Goal: Task Accomplishment & Management: Manage account settings

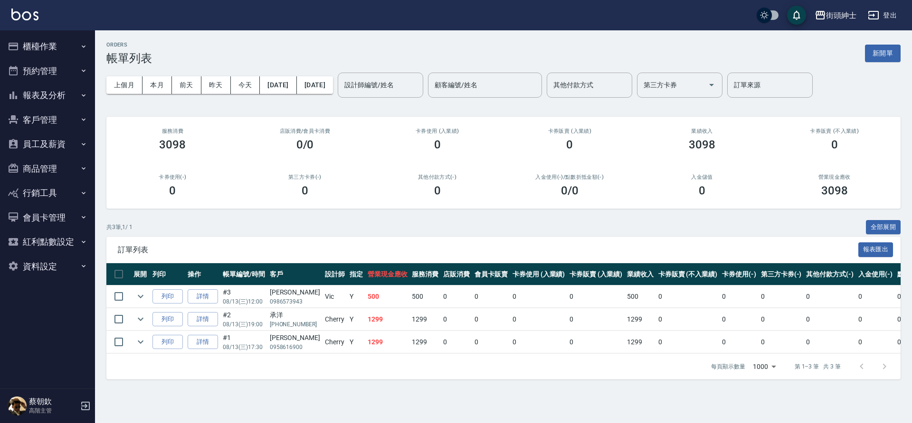
click at [45, 75] on button "預約管理" at bounding box center [47, 71] width 87 height 25
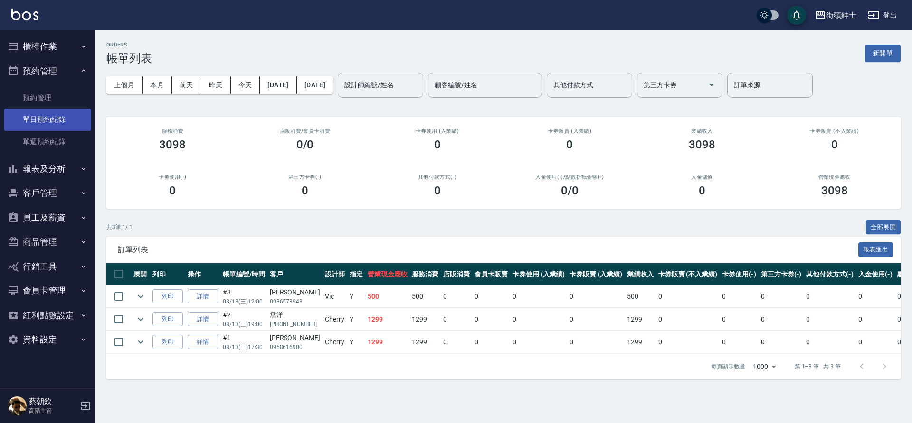
click at [61, 111] on link "單日預約紀錄" at bounding box center [47, 120] width 87 height 22
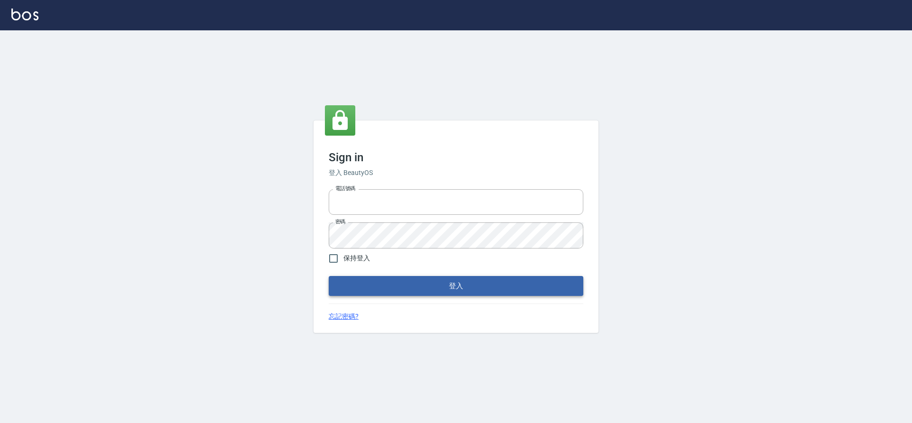
type input "0976742122"
click at [555, 277] on button "登入" at bounding box center [456, 286] width 254 height 20
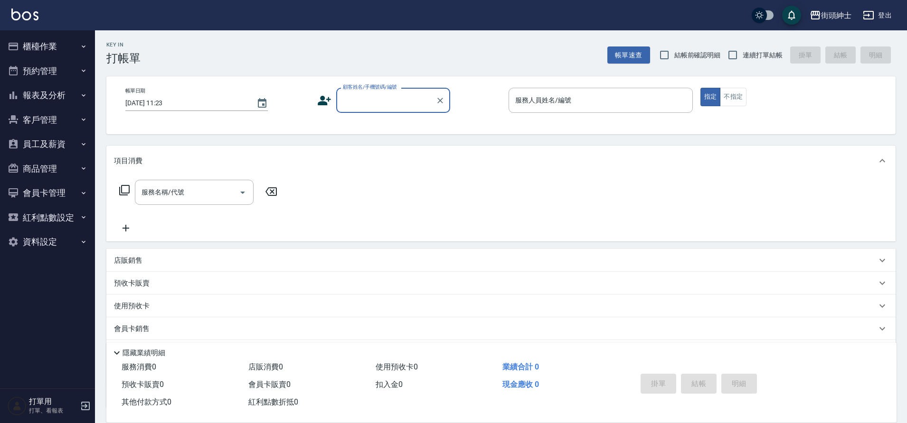
click at [80, 66] on button "預約管理" at bounding box center [47, 71] width 87 height 25
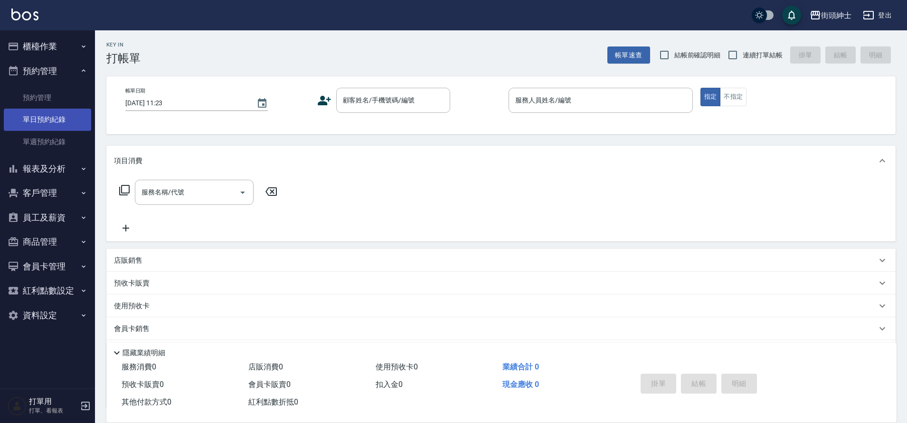
click at [58, 118] on link "單日預約紀錄" at bounding box center [47, 120] width 87 height 22
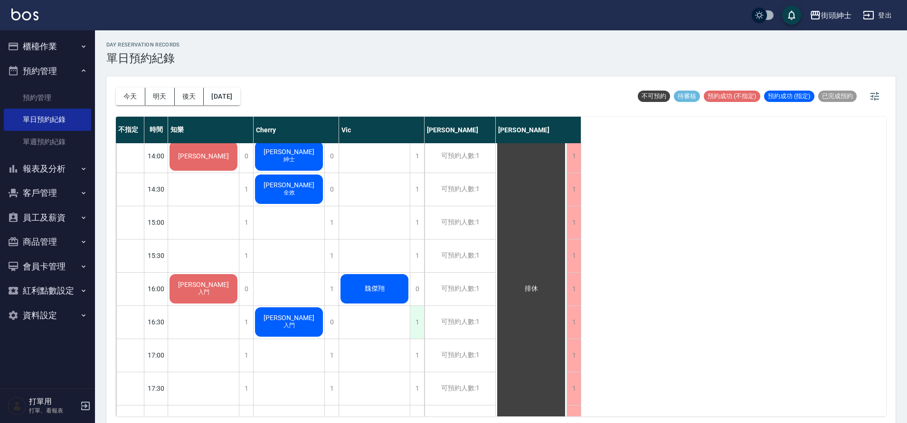
scroll to position [407, 0]
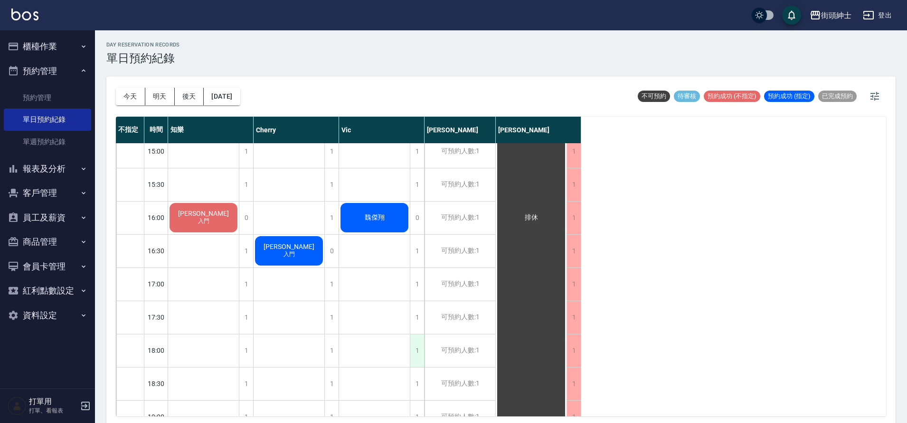
click at [417, 349] on div "1" at bounding box center [417, 351] width 14 height 33
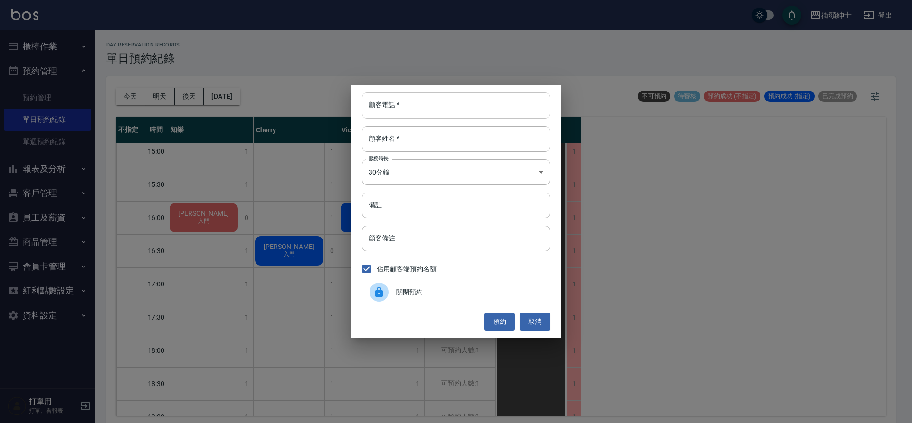
click at [418, 105] on input "顧客電話   *" at bounding box center [456, 106] width 188 height 26
type input "０"
type input "0986098319"
click at [503, 139] on input "顧客姓名   *" at bounding box center [456, 139] width 188 height 26
type input "20"
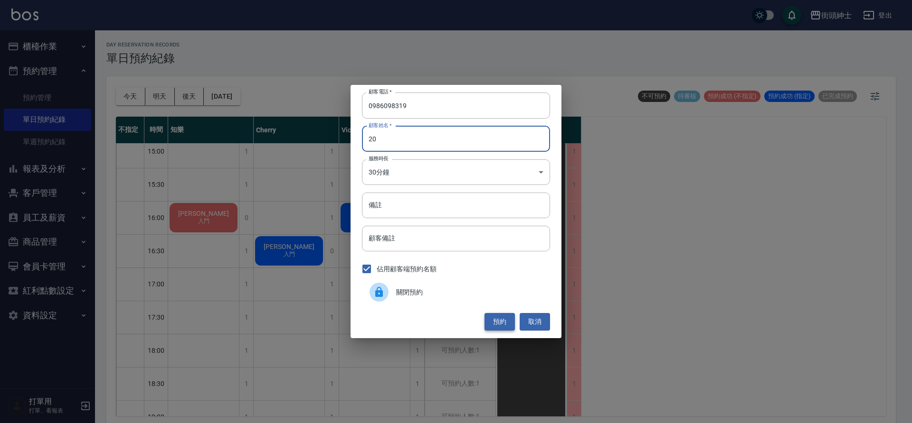
click at [503, 323] on button "預約" at bounding box center [499, 322] width 30 height 18
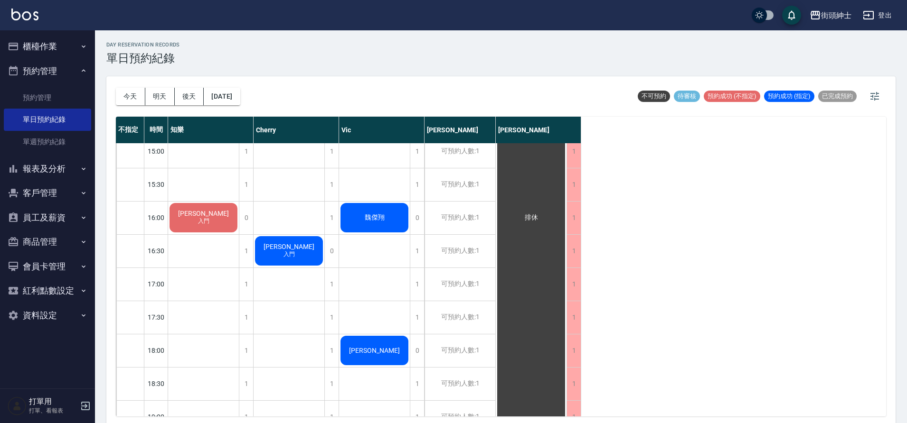
click at [231, 89] on span "[PERSON_NAME]" at bounding box center [203, 85] width 55 height 8
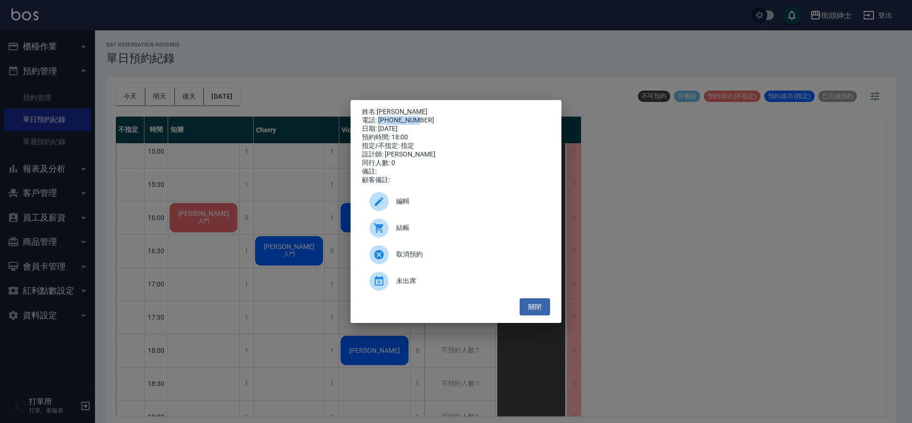
drag, startPoint x: 378, startPoint y: 118, endPoint x: 416, endPoint y: 118, distance: 38.0
click at [416, 118] on div "電話: [PHONE_NUMBER]" at bounding box center [456, 120] width 188 height 9
copy div "0986098319"
click at [335, 336] on div "姓名: [PERSON_NAME] 電話: [PHONE_NUMBER] 日期: [DATE] 預約時間: 18:00 指定/不指定: 指定 設計師: [PE…" at bounding box center [456, 211] width 912 height 423
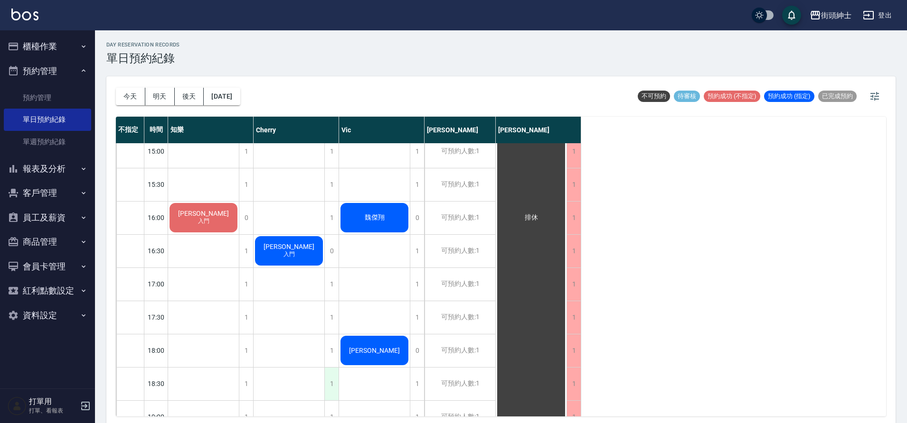
click at [331, 384] on div "1" at bounding box center [331, 384] width 14 height 33
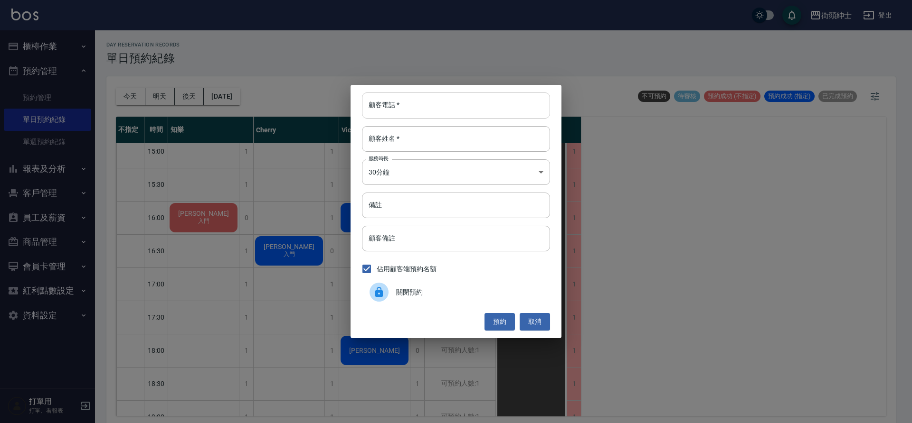
click at [414, 109] on input "顧客電話   *" at bounding box center [456, 106] width 188 height 26
paste input "0986098319"
type input "0986098319"
click at [418, 139] on input "顧客姓名   *" at bounding box center [456, 139] width 188 height 26
type input "0"
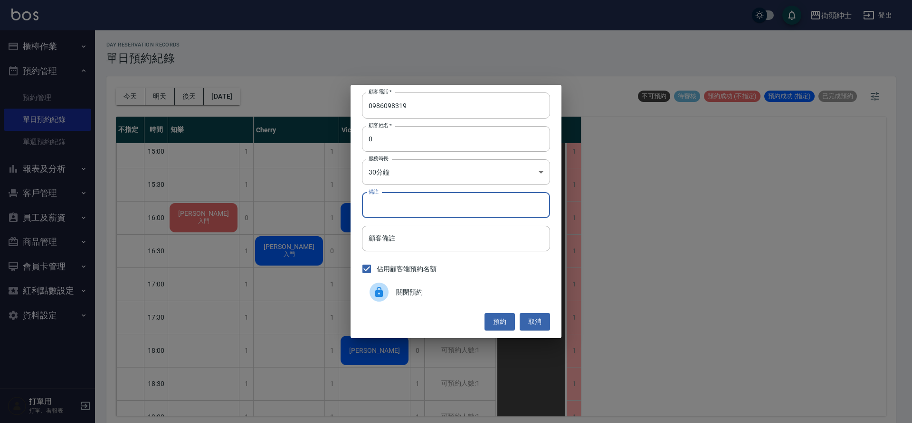
click at [453, 203] on input "備註" at bounding box center [456, 206] width 188 height 26
type input "y"
type input "做臉"
click at [503, 324] on button "預約" at bounding box center [499, 322] width 30 height 18
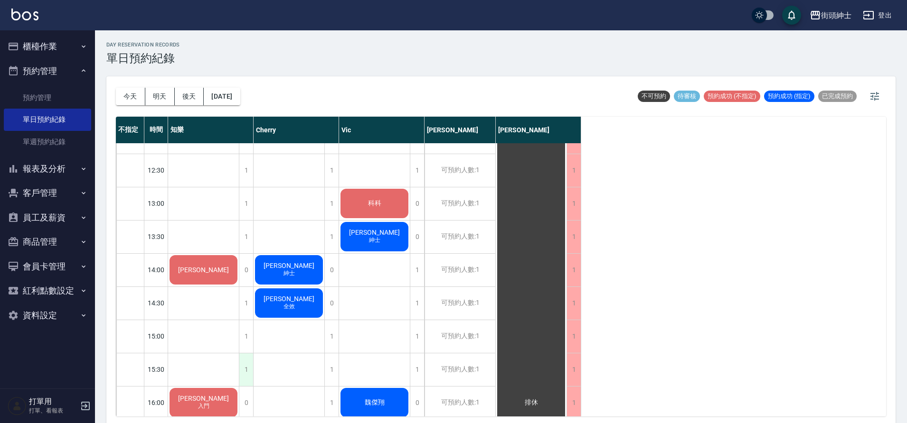
scroll to position [183, 0]
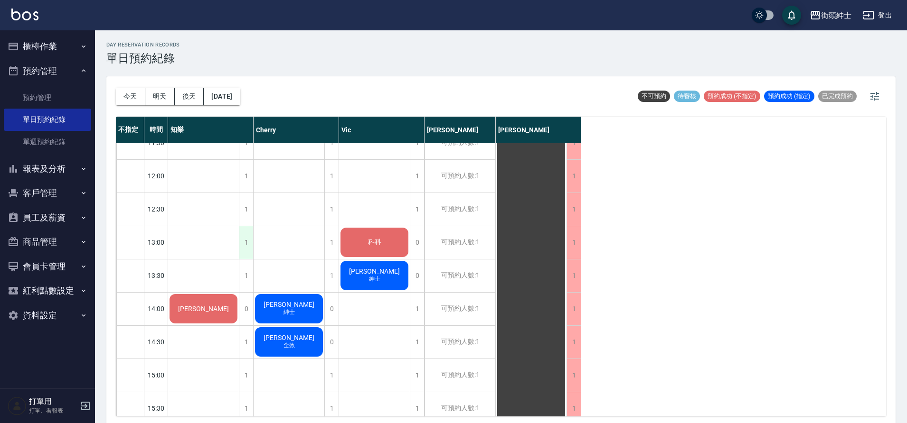
click at [250, 247] on div "1" at bounding box center [246, 242] width 14 height 33
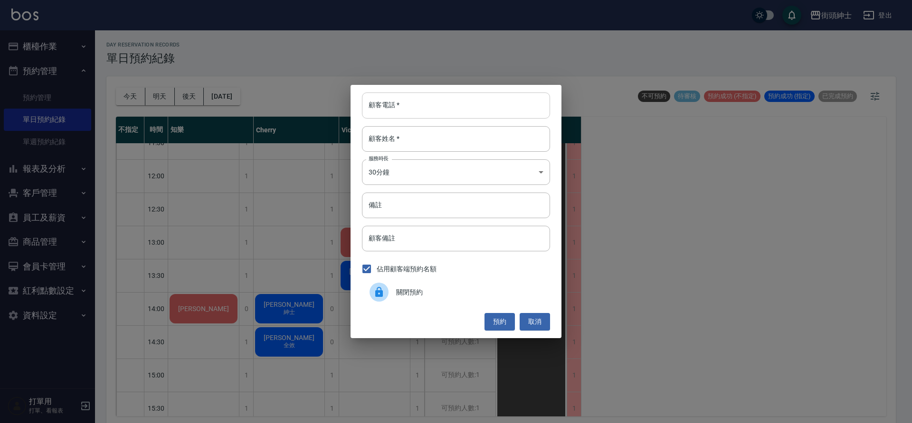
click at [393, 99] on input "顧客電話   *" at bounding box center [456, 106] width 188 height 26
type input "0915638280"
click at [393, 149] on input "顧客姓名   *" at bounding box center [456, 139] width 188 height 26
type input "沈"
click at [502, 318] on button "預約" at bounding box center [499, 322] width 30 height 18
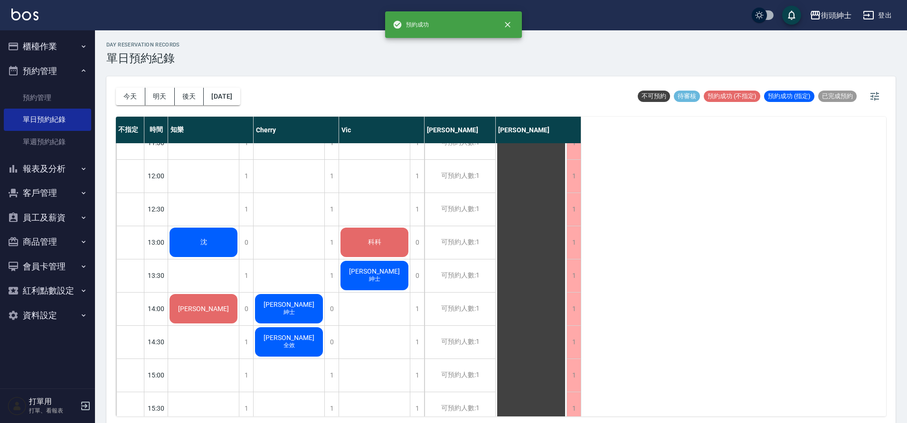
click at [216, 250] on div "沈" at bounding box center [203, 242] width 71 height 32
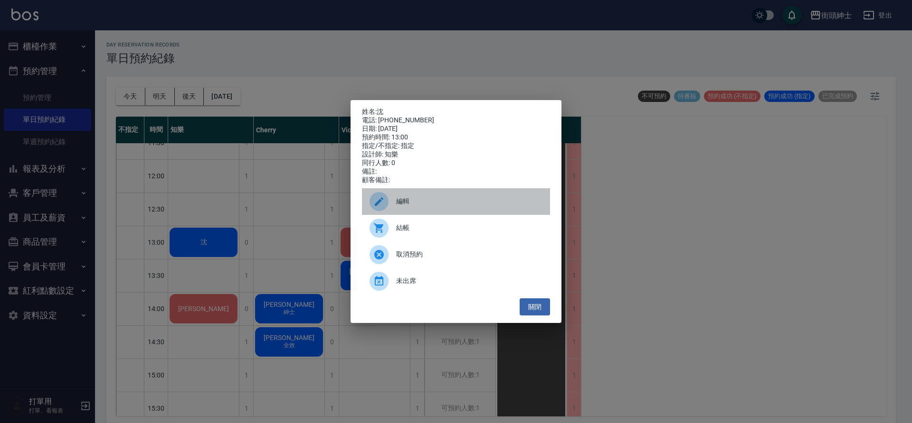
click at [418, 212] on div "編輯" at bounding box center [456, 201] width 188 height 27
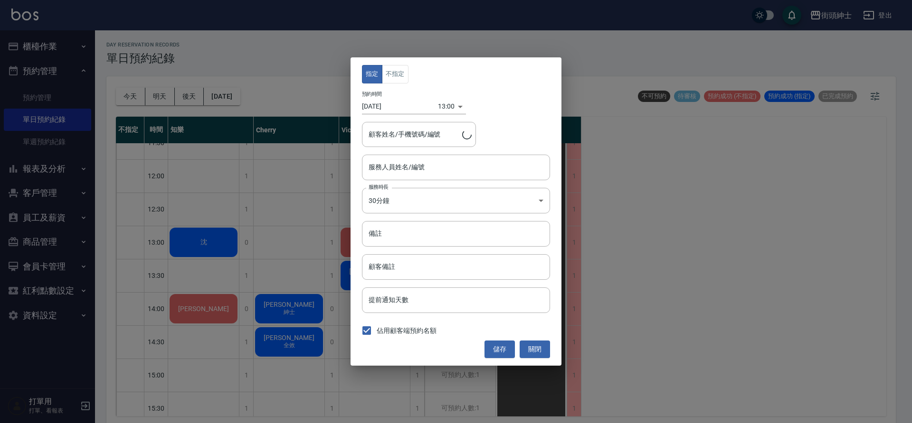
type input "知樂(無代號)"
type input "沈/0915638280"
click at [393, 78] on button "不指定" at bounding box center [395, 74] width 27 height 19
click at [501, 344] on button "儲存" at bounding box center [499, 350] width 30 height 18
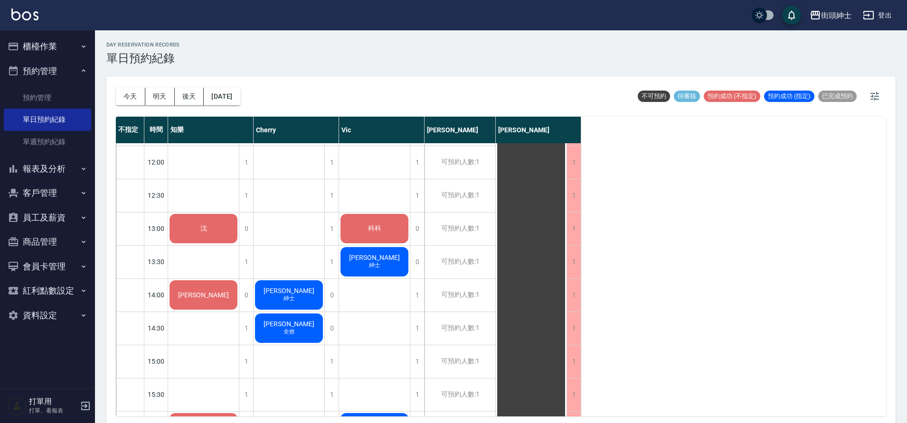
scroll to position [198, 0]
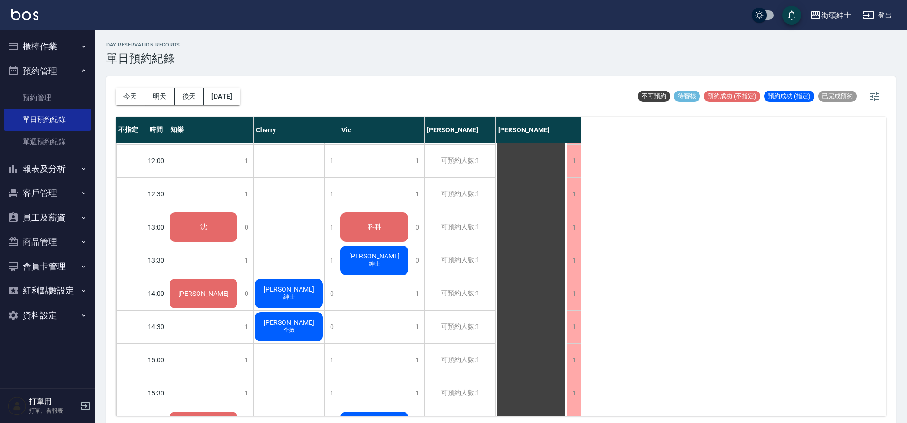
click at [208, 226] on span "沈" at bounding box center [203, 227] width 10 height 9
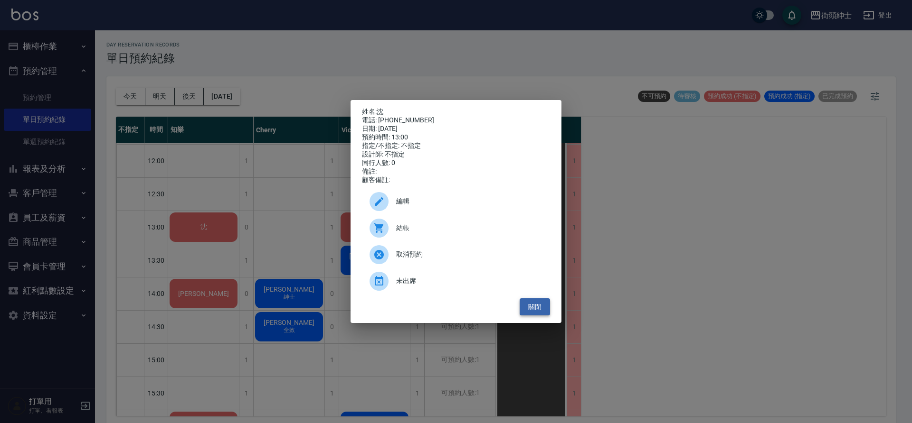
click at [539, 310] on button "關閉" at bounding box center [534, 308] width 30 height 18
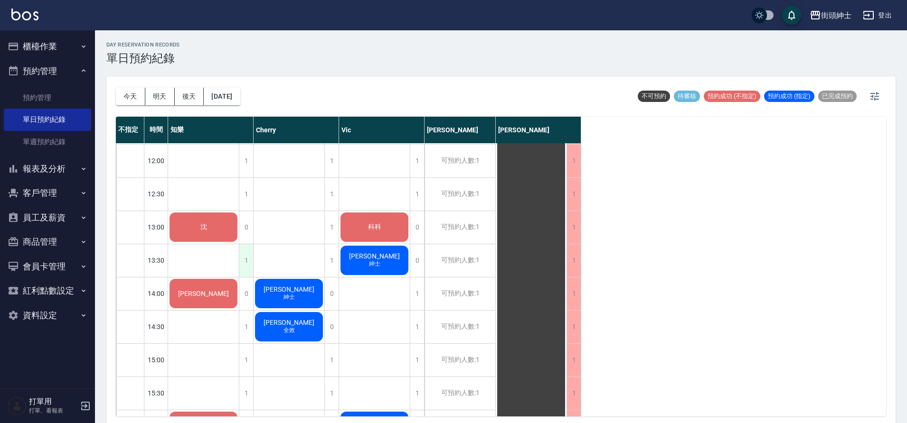
click at [245, 258] on div "1" at bounding box center [246, 260] width 14 height 33
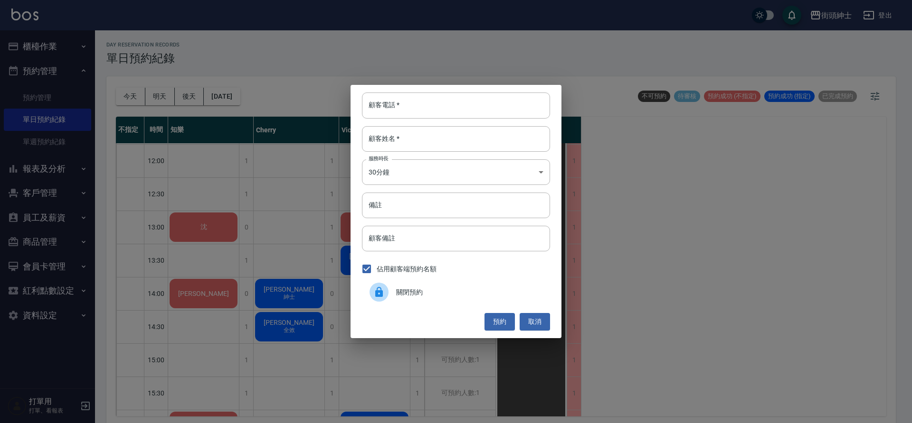
click at [499, 300] on div "關閉預約" at bounding box center [456, 292] width 188 height 27
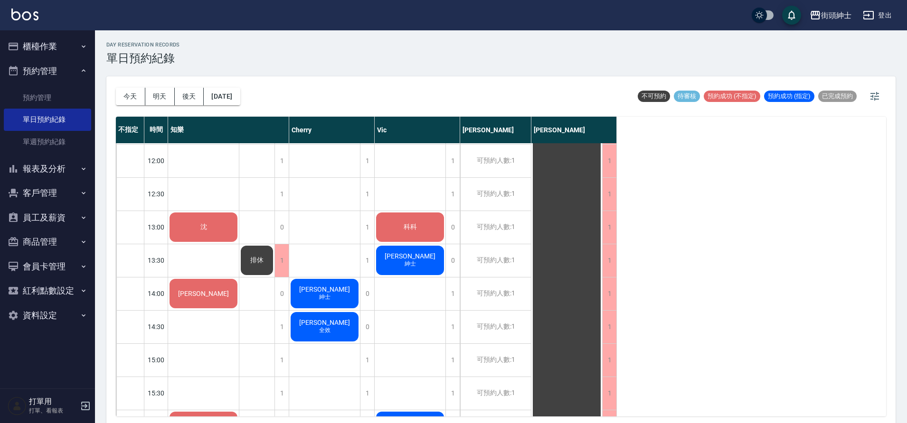
click at [239, 234] on div "科科" at bounding box center [203, 227] width 71 height 32
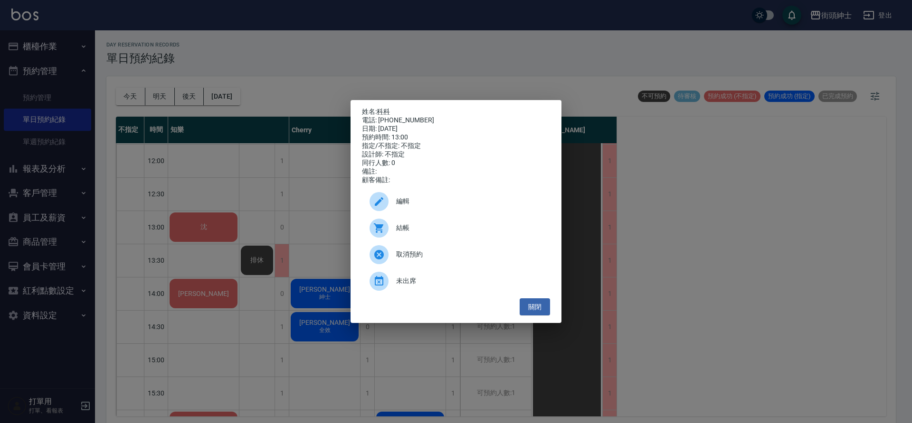
drag, startPoint x: 170, startPoint y: 244, endPoint x: 179, endPoint y: 240, distance: 9.1
click at [171, 244] on div "姓名: 科科 電話: [PHONE_NUMBER] 日期: [DATE] 預約時間: 13:00 指定/不指定: 不指定 設計師: 不指定 同行人數: 0 備…" at bounding box center [456, 211] width 912 height 423
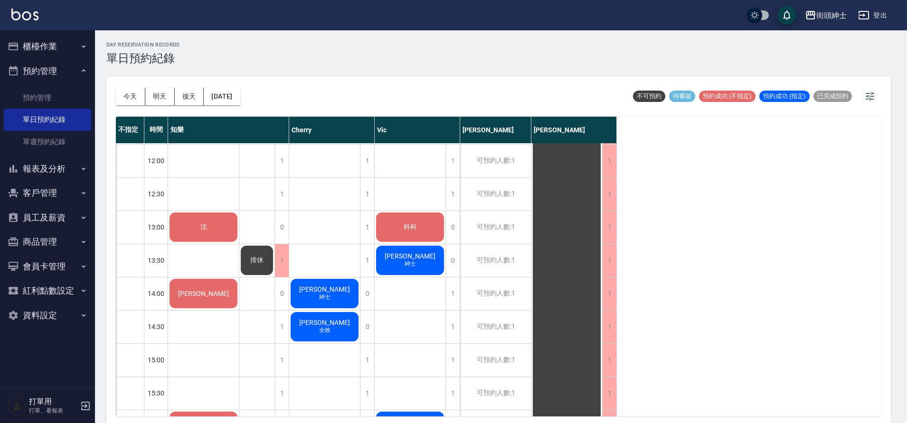
click at [204, 231] on span "沈" at bounding box center [203, 227] width 10 height 9
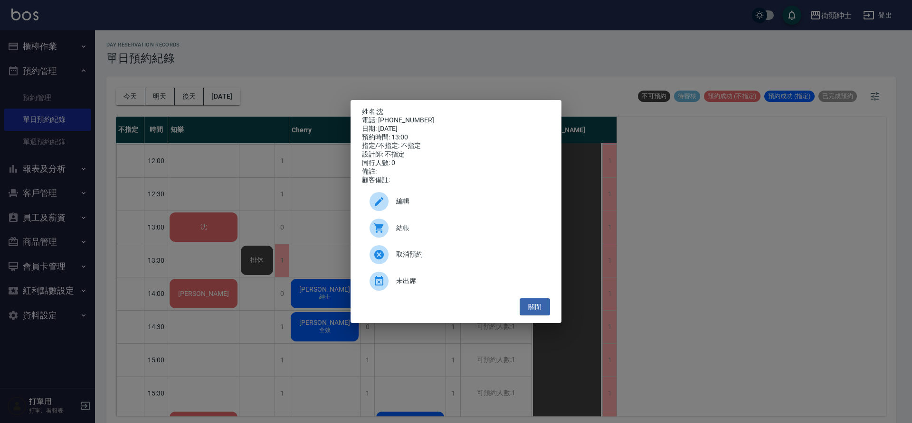
click at [290, 169] on div "姓名: 沈 電話: [PHONE_NUMBER] 日期: [DATE] 預約時間: 13:00 指定/不指定: 不指定 設計師: 不指定 同行人數: 0 備註…" at bounding box center [456, 211] width 912 height 423
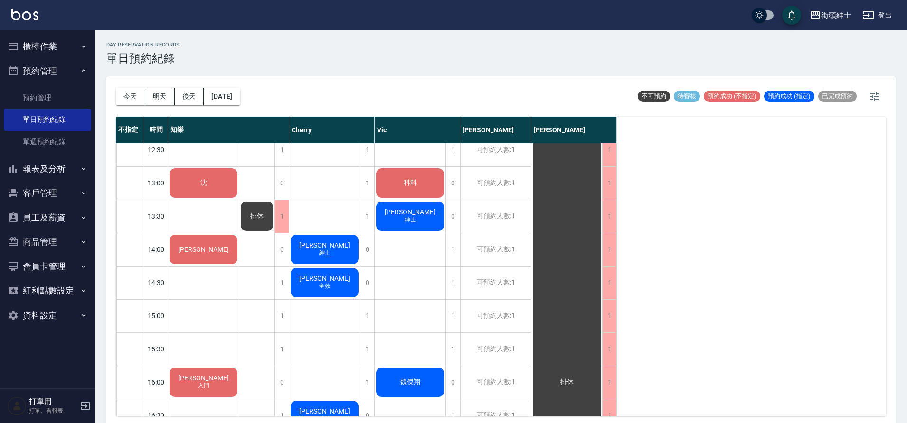
scroll to position [244, 0]
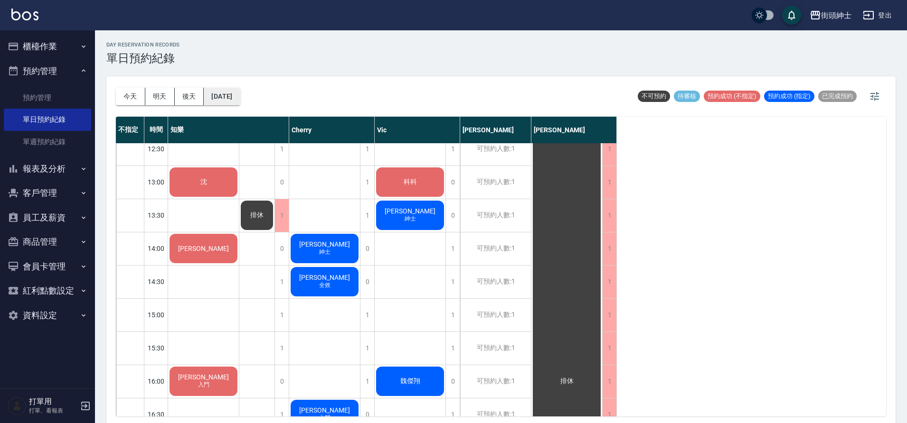
click at [240, 101] on button "[DATE]" at bounding box center [222, 97] width 36 height 18
click at [219, 98] on button "[DATE]" at bounding box center [222, 97] width 36 height 18
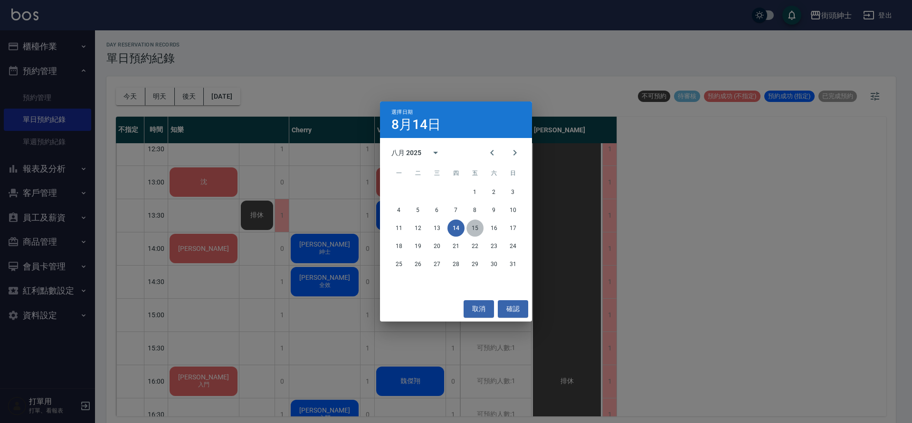
click at [473, 221] on button "15" at bounding box center [474, 228] width 17 height 17
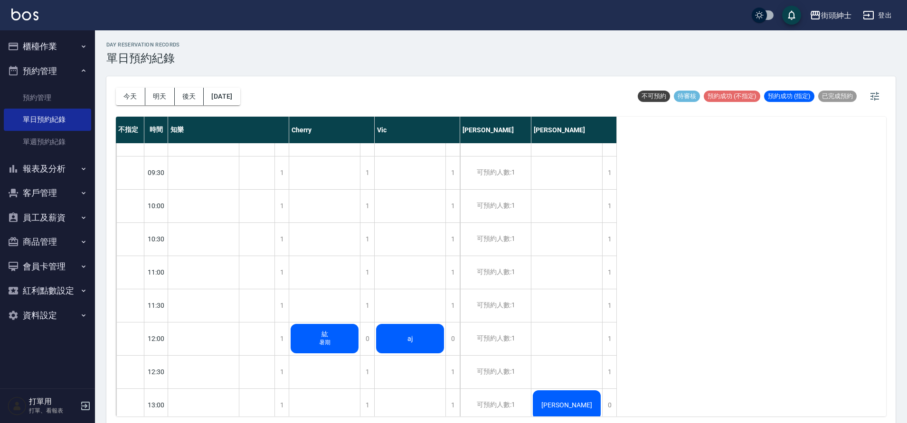
scroll to position [22, 0]
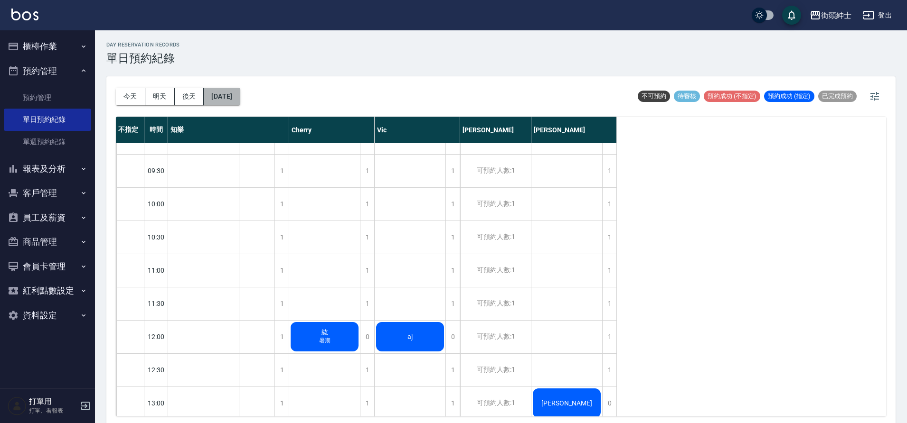
click at [221, 102] on button "[DATE]" at bounding box center [222, 97] width 36 height 18
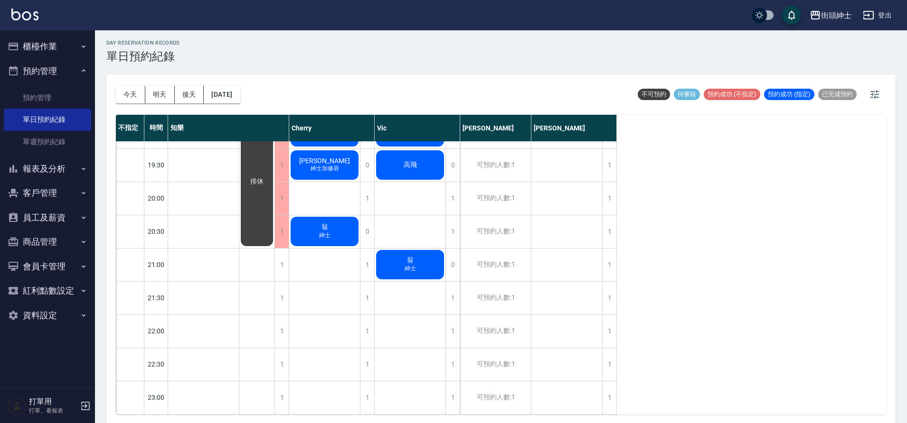
scroll to position [3, 0]
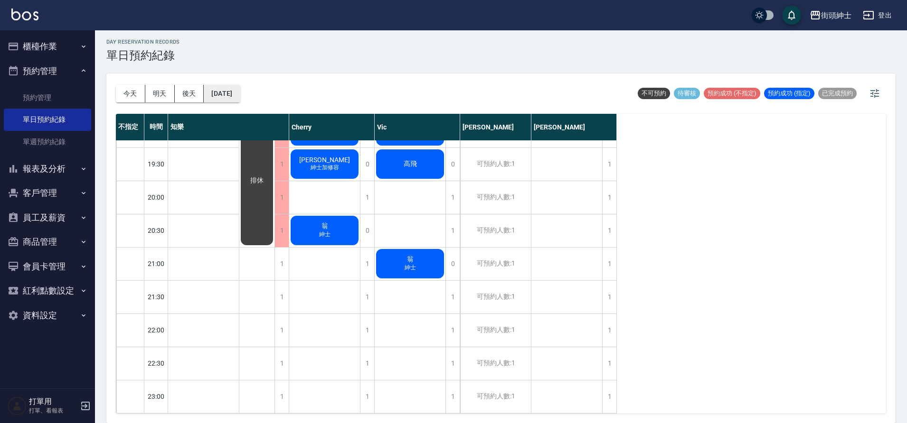
click at [217, 99] on button "[DATE]" at bounding box center [222, 94] width 36 height 18
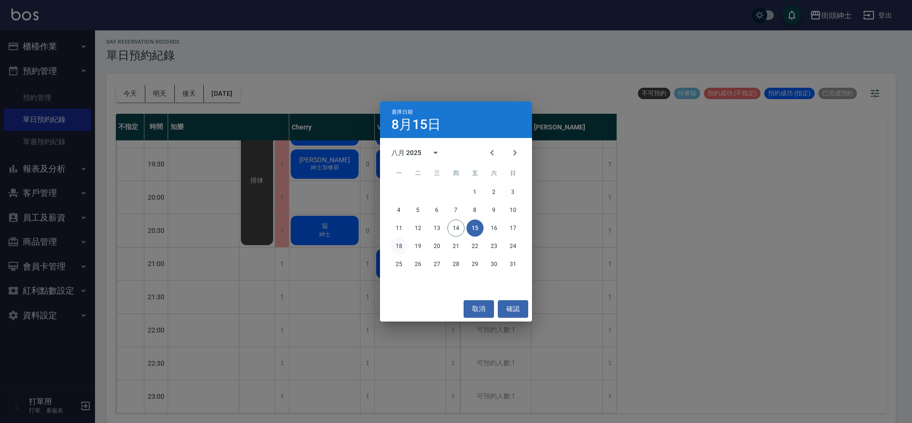
click at [398, 247] on button "18" at bounding box center [398, 246] width 17 height 17
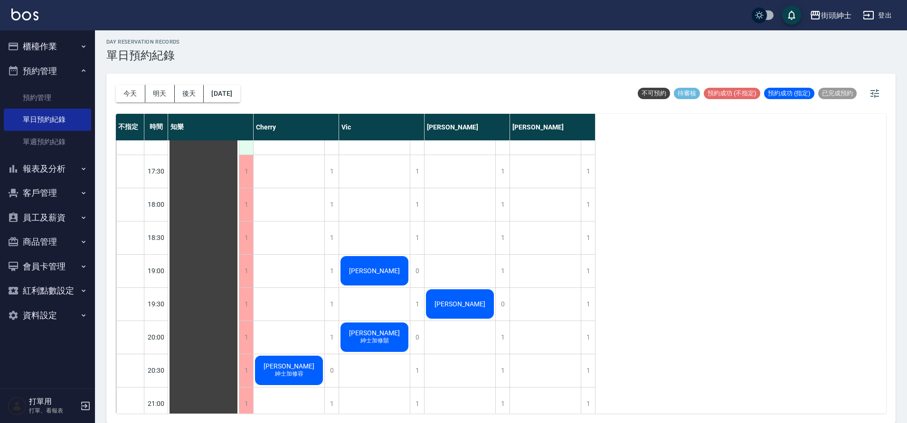
scroll to position [472, 0]
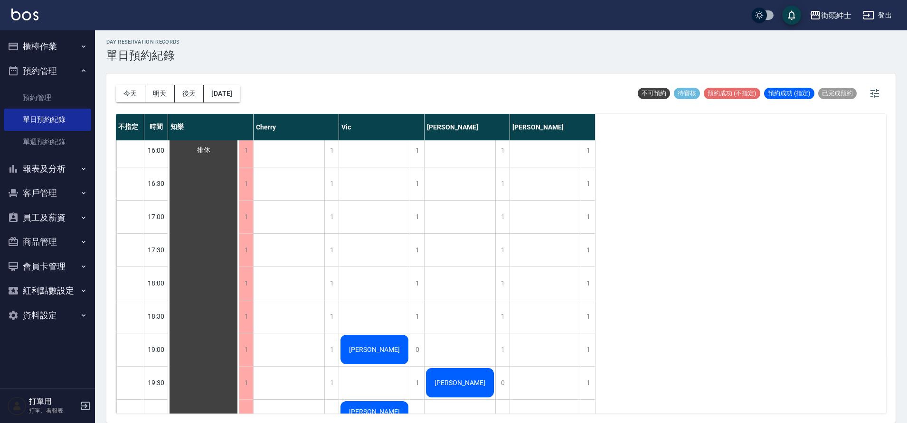
click at [240, 106] on div "[DATE] [DATE] [DATE] [DATE]" at bounding box center [178, 94] width 124 height 40
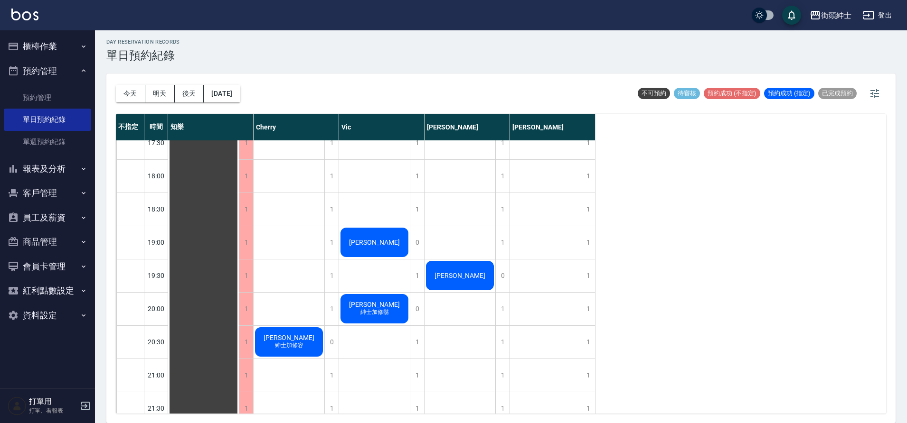
scroll to position [525, 0]
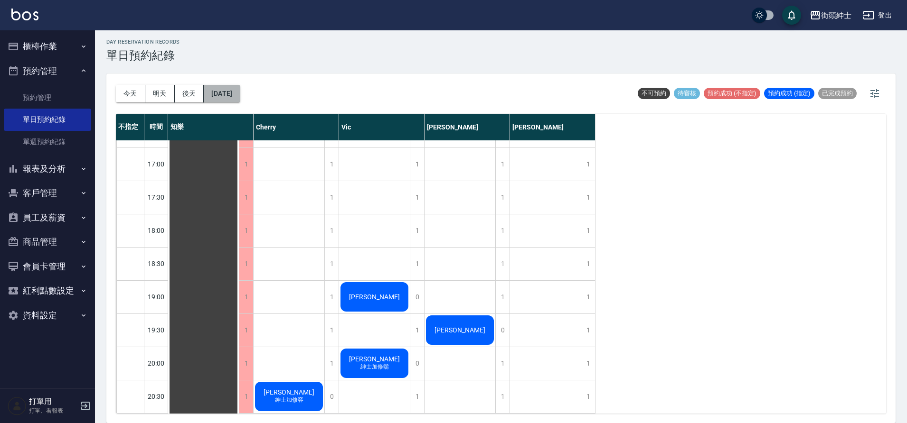
click at [225, 101] on button "[DATE]" at bounding box center [222, 94] width 36 height 18
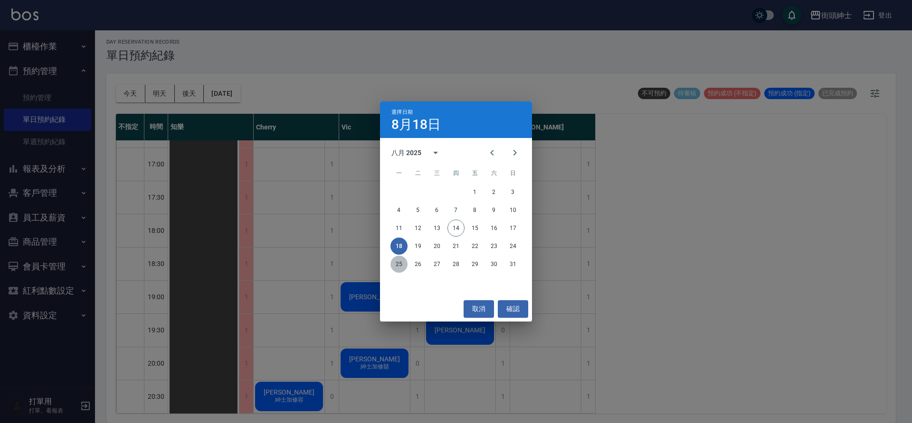
click at [393, 264] on button "25" at bounding box center [398, 264] width 17 height 17
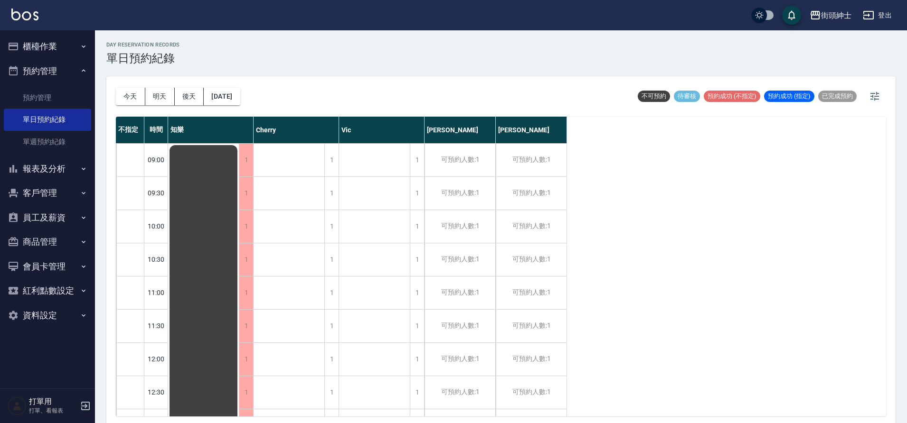
click at [235, 106] on div "[DATE] [DATE] [DATE] [DATE]" at bounding box center [178, 96] width 124 height 40
click at [240, 97] on button "[DATE]" at bounding box center [222, 97] width 36 height 18
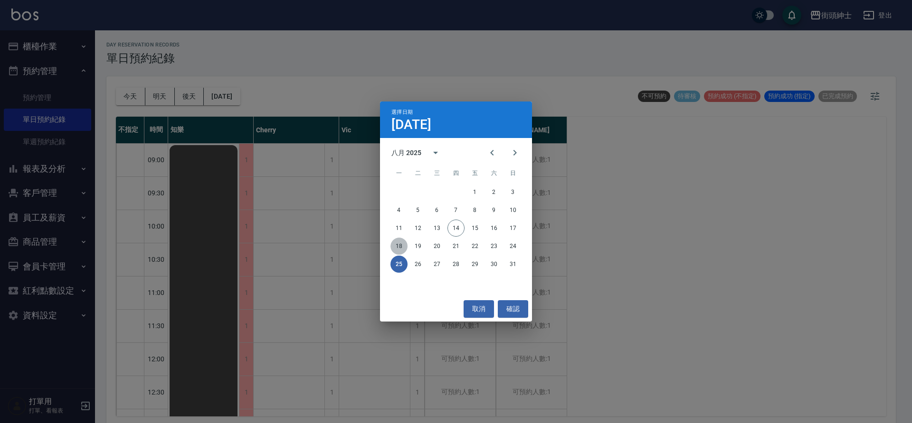
click at [396, 249] on button "18" at bounding box center [398, 246] width 17 height 17
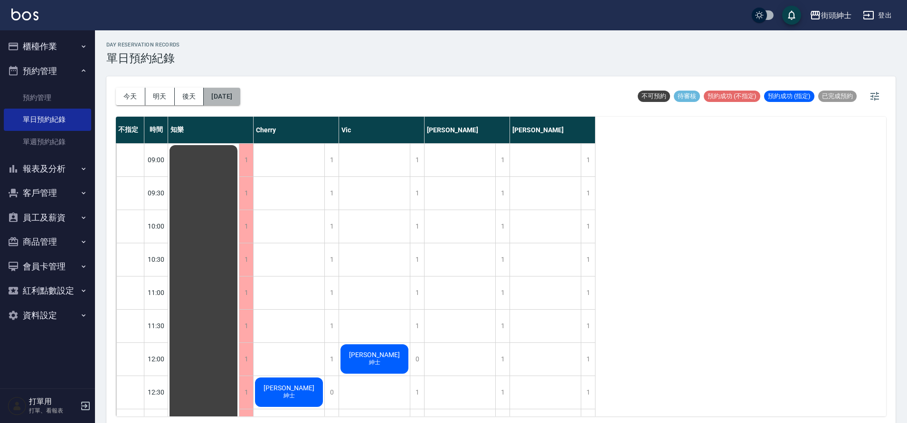
click at [236, 99] on button "[DATE]" at bounding box center [222, 97] width 36 height 18
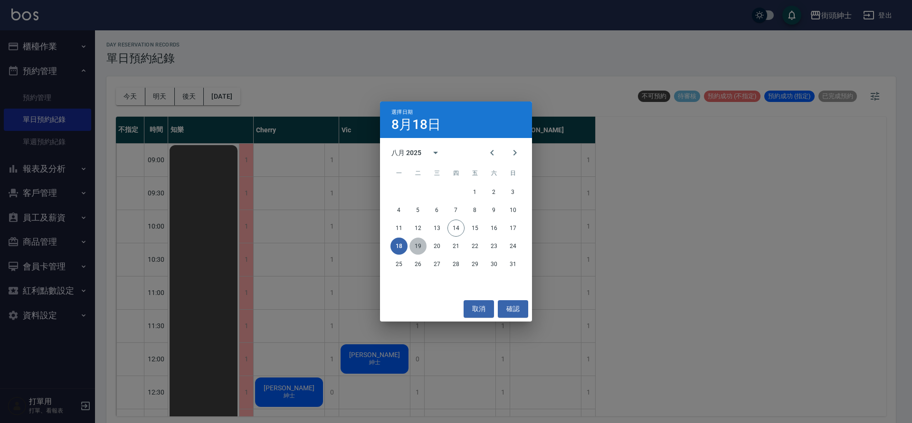
click at [413, 248] on button "19" at bounding box center [417, 246] width 17 height 17
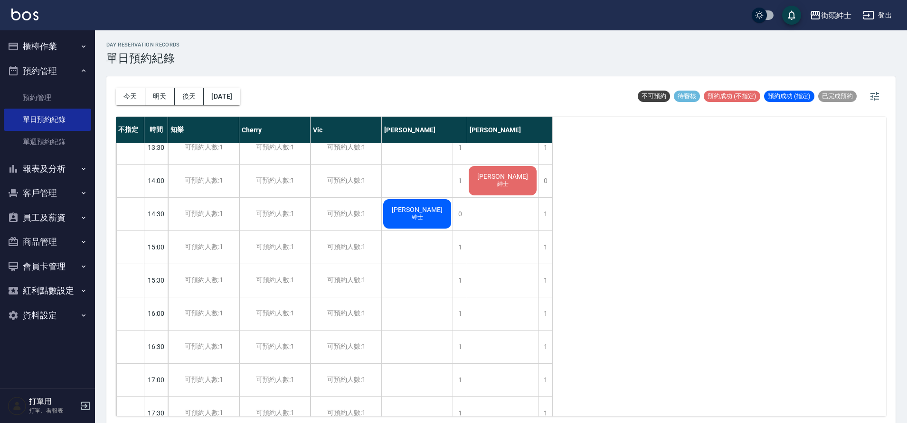
scroll to position [478, 0]
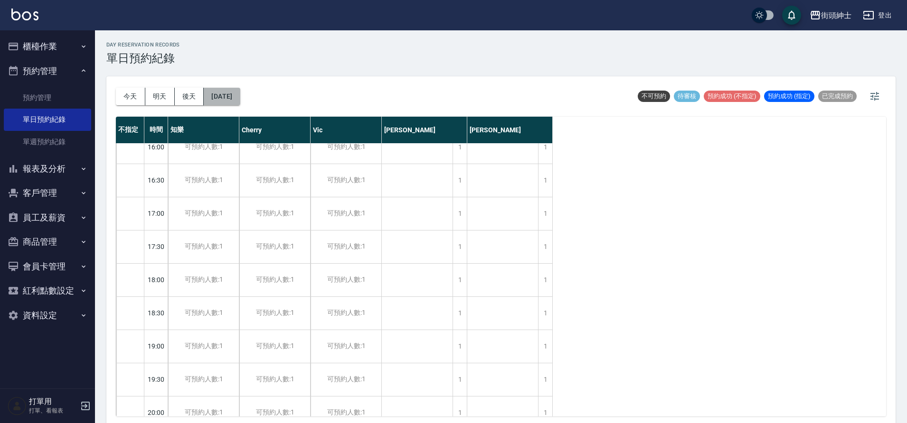
click at [240, 98] on button "[DATE]" at bounding box center [222, 97] width 36 height 18
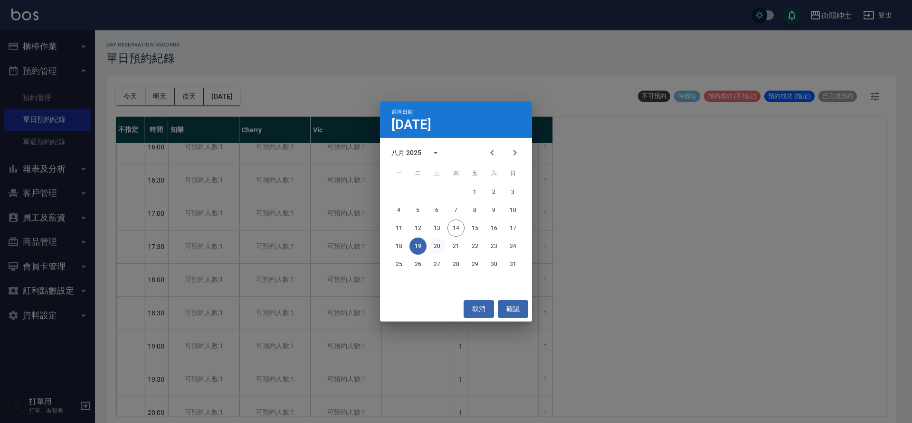
click at [433, 245] on button "20" at bounding box center [436, 246] width 17 height 17
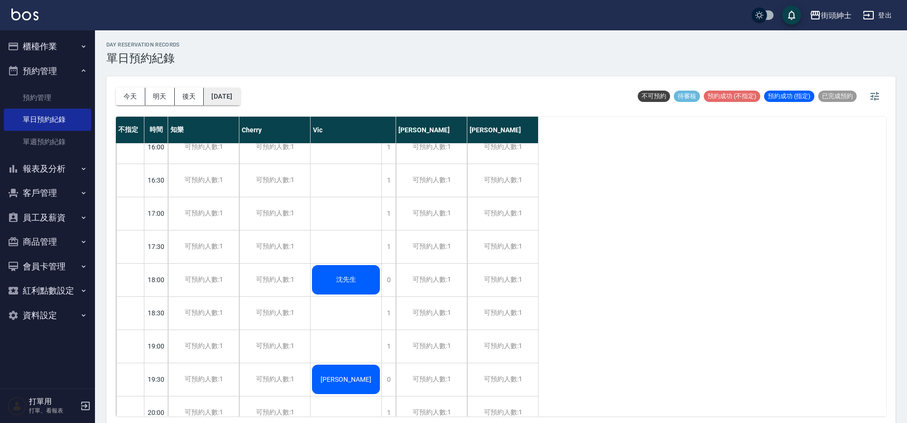
click at [240, 94] on button "[DATE]" at bounding box center [222, 97] width 36 height 18
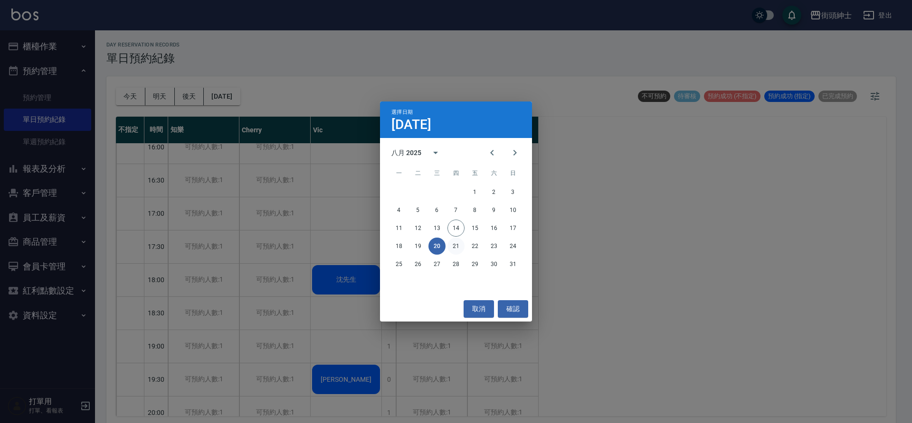
click at [462, 245] on button "21" at bounding box center [455, 246] width 17 height 17
click at [462, 245] on div at bounding box center [456, 211] width 912 height 423
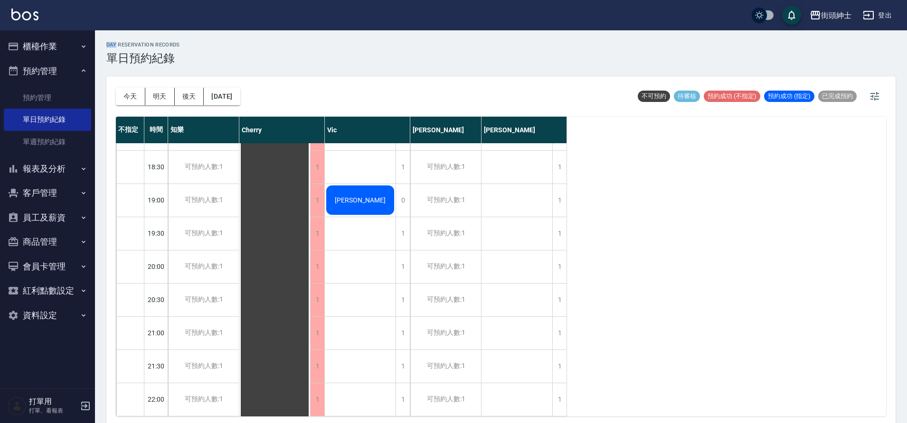
scroll to position [677, 0]
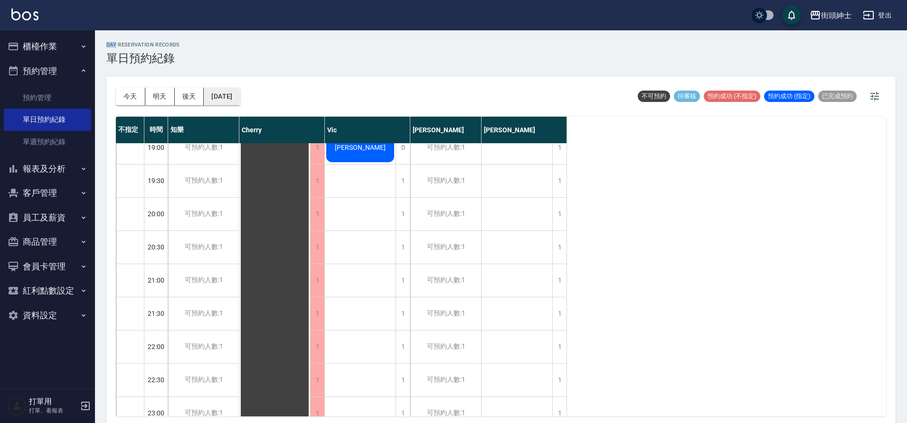
click at [212, 94] on button "[DATE]" at bounding box center [222, 97] width 36 height 18
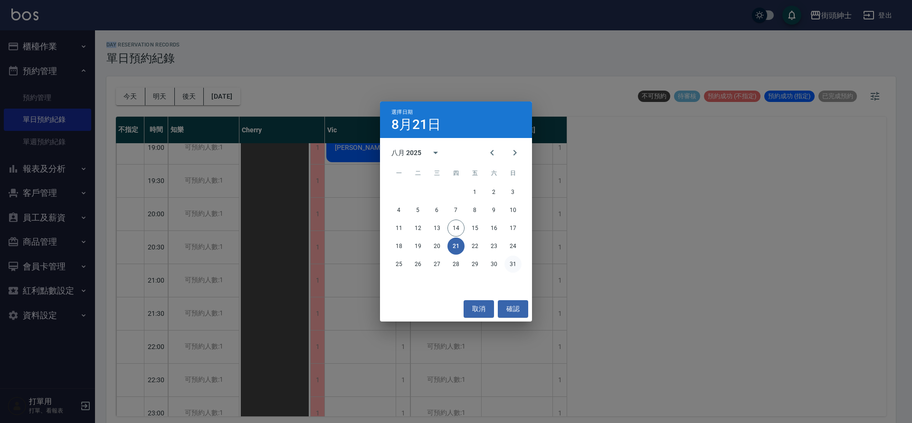
click at [511, 265] on button "31" at bounding box center [512, 264] width 17 height 17
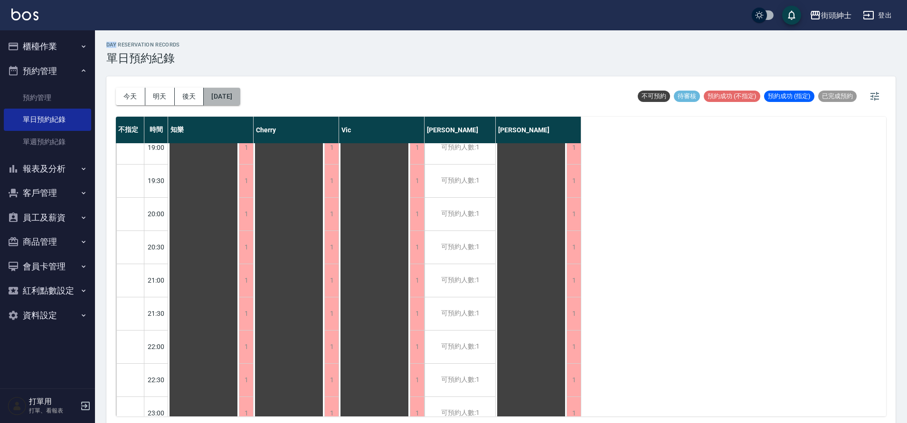
click at [240, 99] on button "[DATE]" at bounding box center [222, 97] width 36 height 18
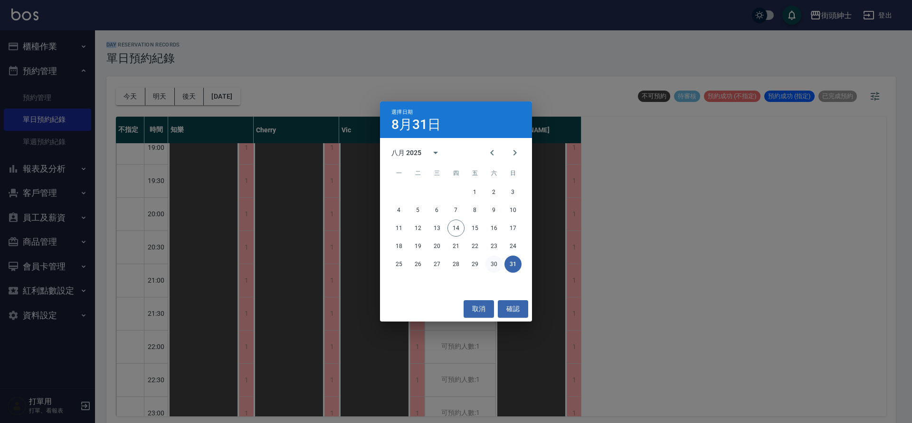
click at [499, 264] on button "30" at bounding box center [493, 264] width 17 height 17
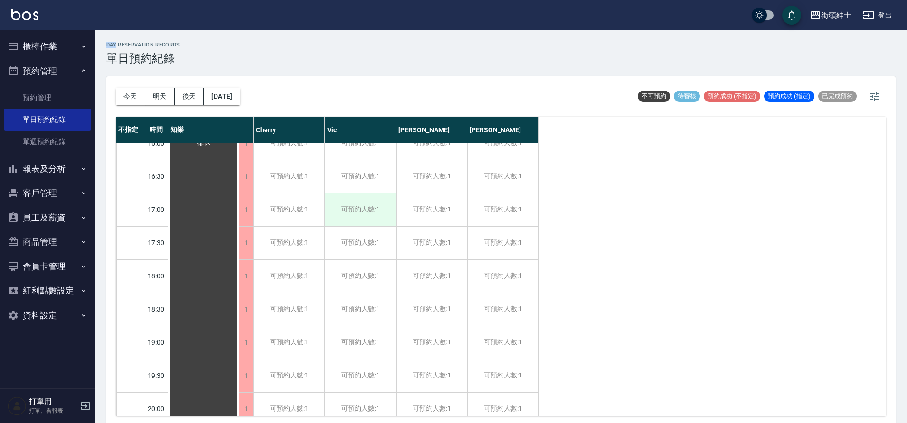
scroll to position [145, 0]
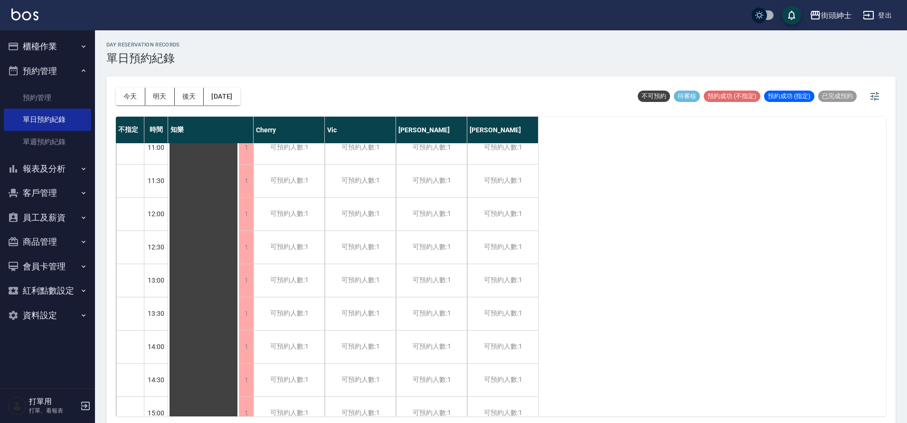
drag, startPoint x: 244, startPoint y: 112, endPoint x: 224, endPoint y: 85, distance: 33.2
click at [240, 112] on div "[DATE] [DATE] [DATE] [DATE]" at bounding box center [178, 96] width 124 height 40
click at [240, 102] on button "[DATE]" at bounding box center [222, 97] width 36 height 18
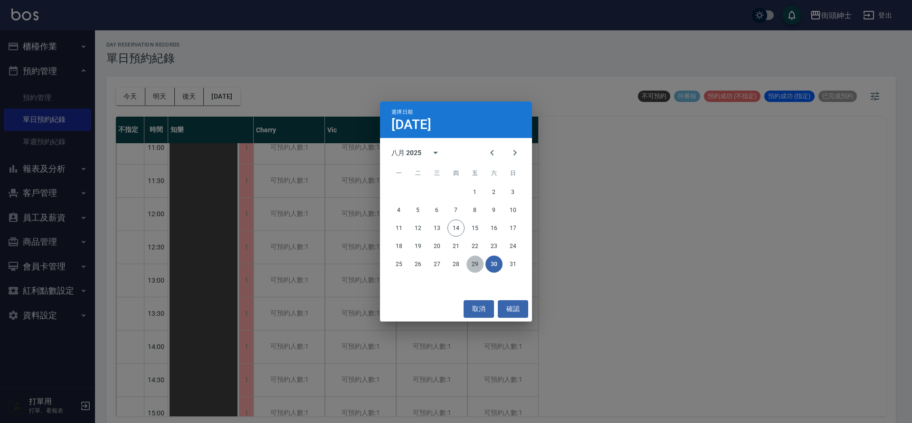
click at [474, 266] on button "29" at bounding box center [474, 264] width 17 height 17
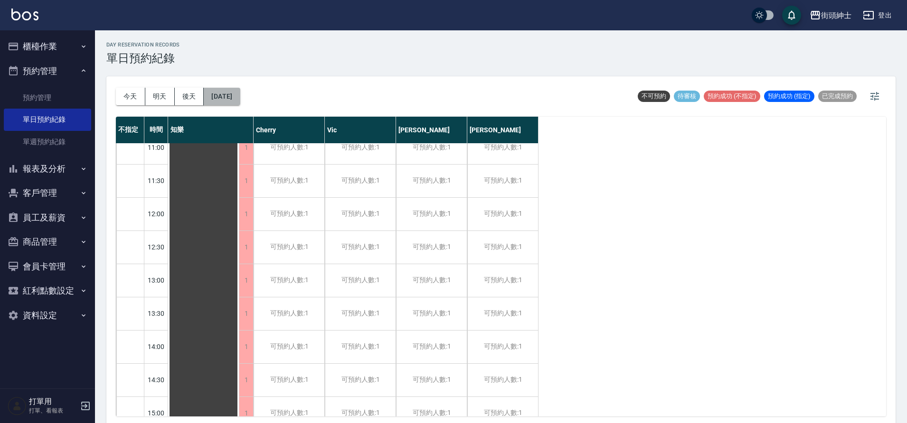
click at [221, 94] on button "[DATE]" at bounding box center [222, 97] width 36 height 18
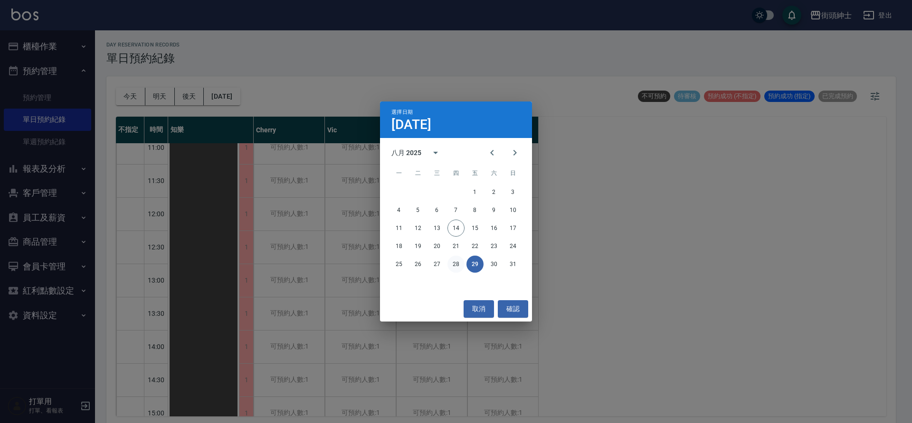
click at [457, 266] on button "28" at bounding box center [455, 264] width 17 height 17
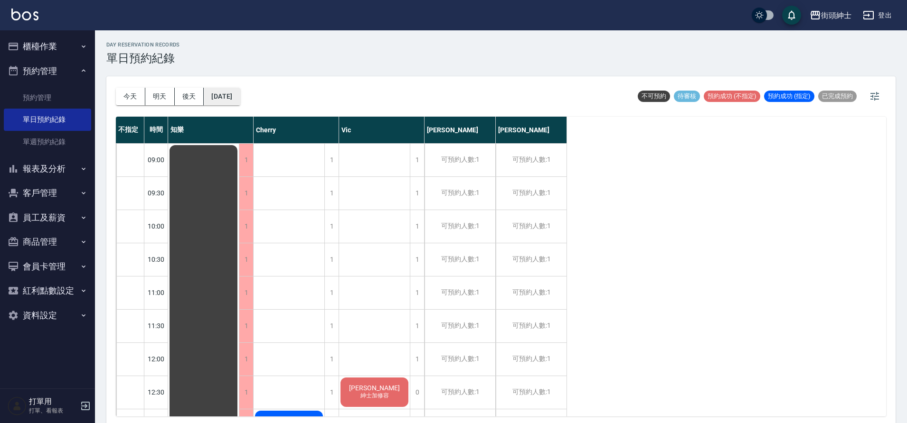
click at [238, 92] on button "[DATE]" at bounding box center [222, 97] width 36 height 18
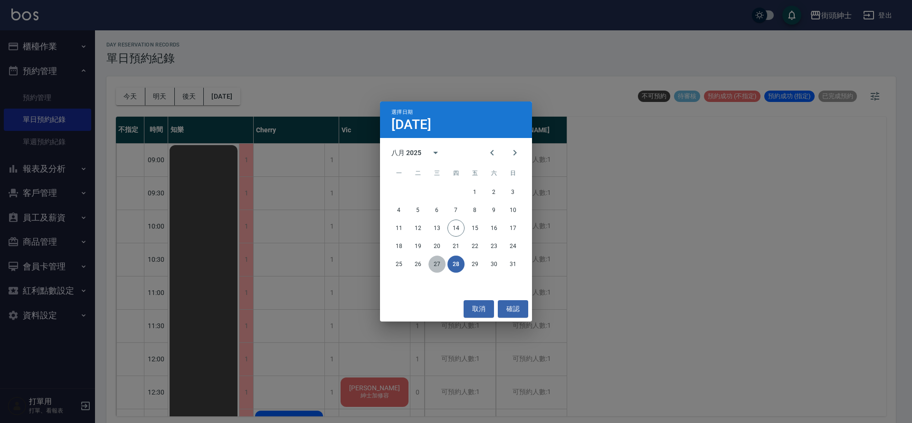
click at [442, 265] on button "27" at bounding box center [436, 264] width 17 height 17
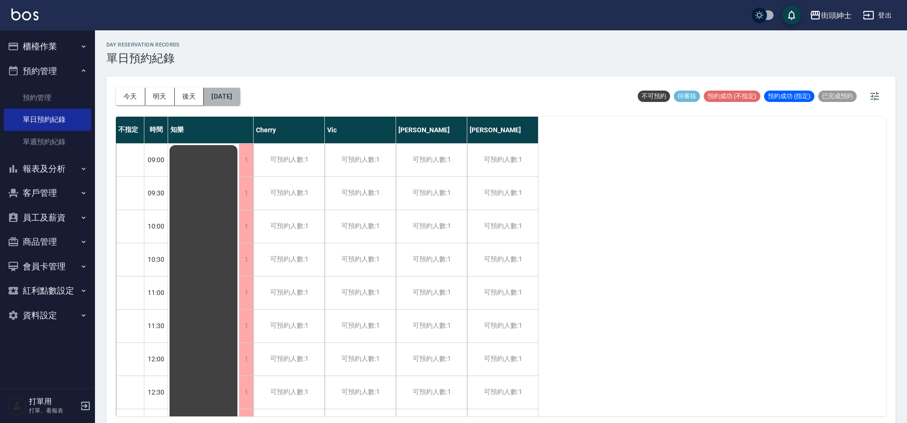
click at [215, 100] on button "[DATE]" at bounding box center [222, 97] width 36 height 18
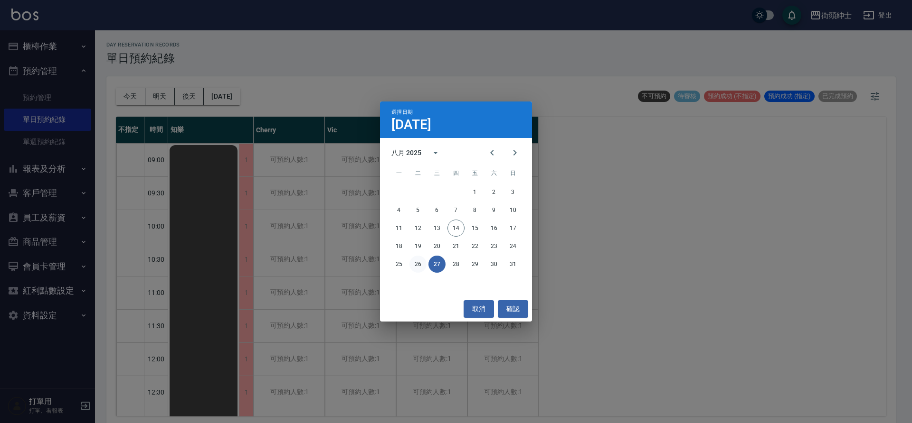
click at [416, 267] on button "26" at bounding box center [417, 264] width 17 height 17
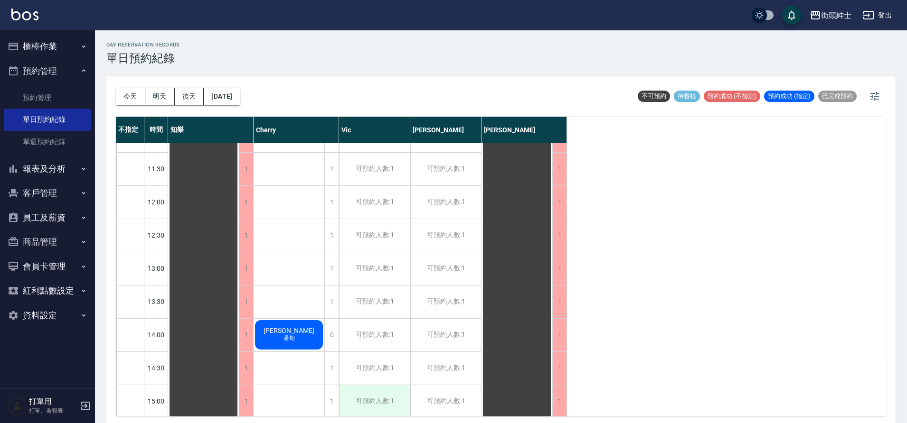
scroll to position [64, 0]
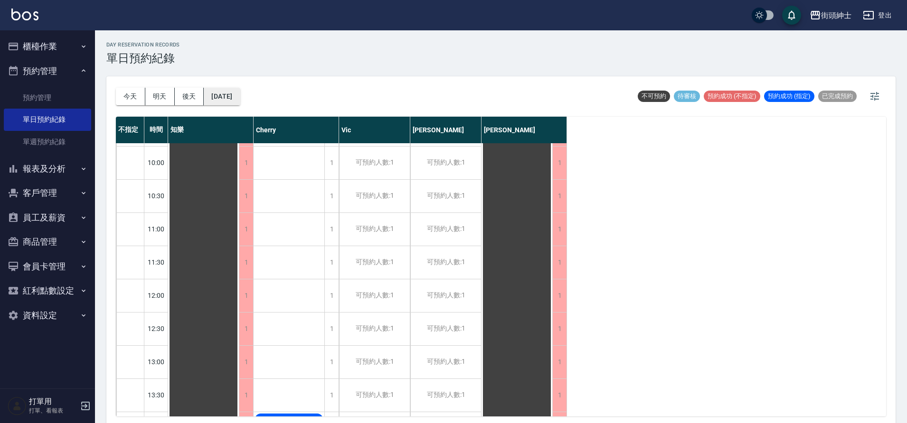
click at [216, 96] on button "[DATE]" at bounding box center [222, 97] width 36 height 18
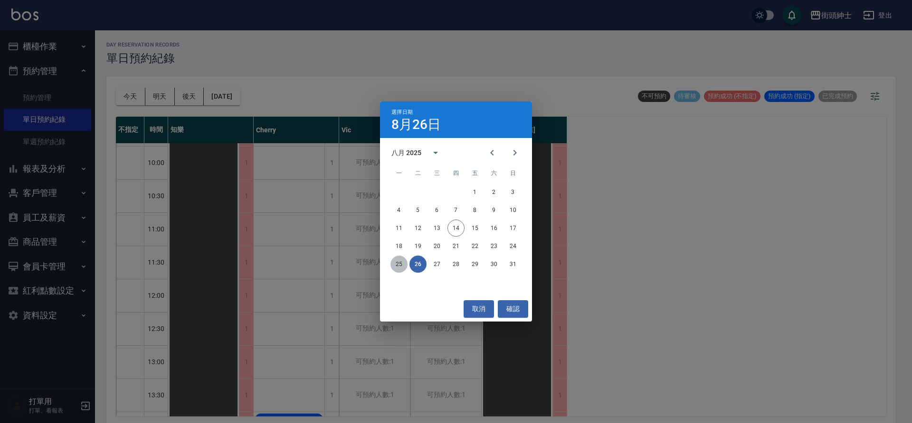
click at [395, 258] on button "25" at bounding box center [398, 264] width 17 height 17
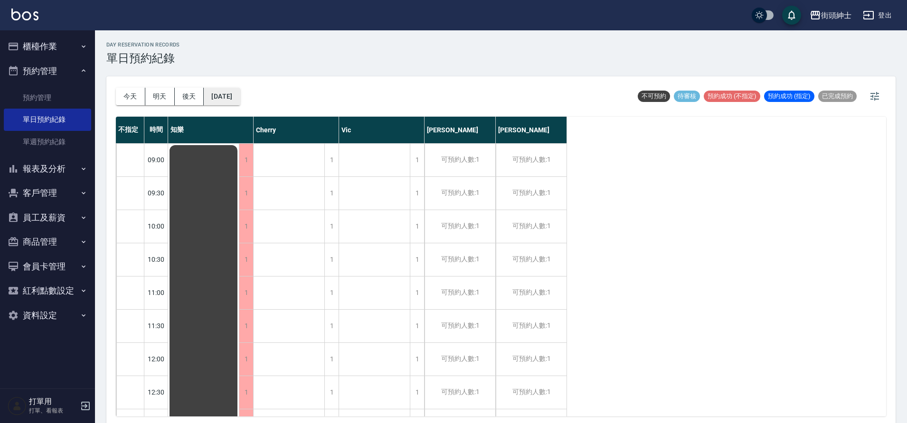
click at [227, 94] on button "[DATE]" at bounding box center [222, 97] width 36 height 18
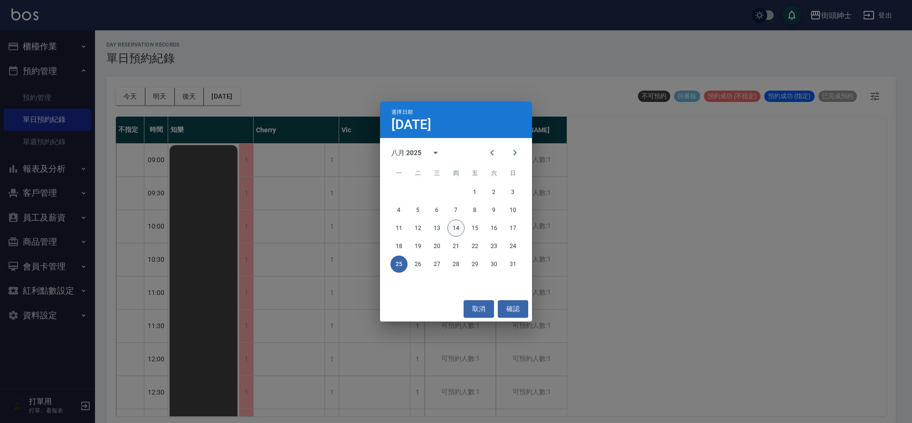
click at [461, 229] on button "14" at bounding box center [455, 228] width 17 height 17
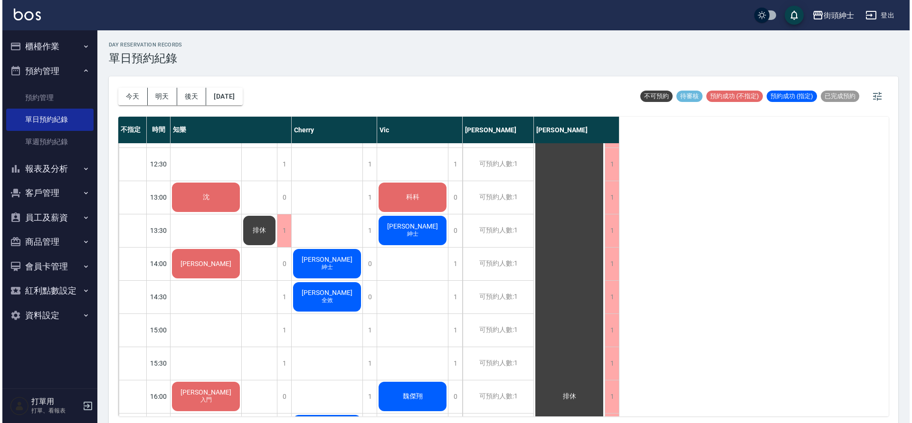
scroll to position [231, 0]
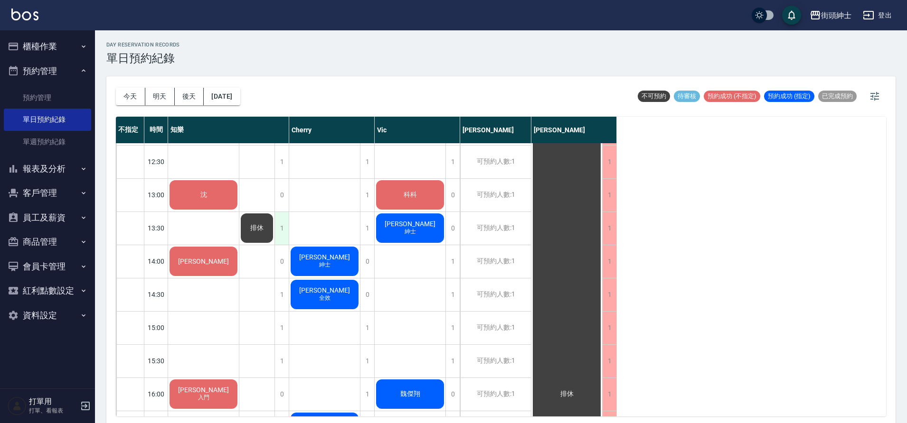
click at [284, 226] on div "1" at bounding box center [281, 228] width 14 height 33
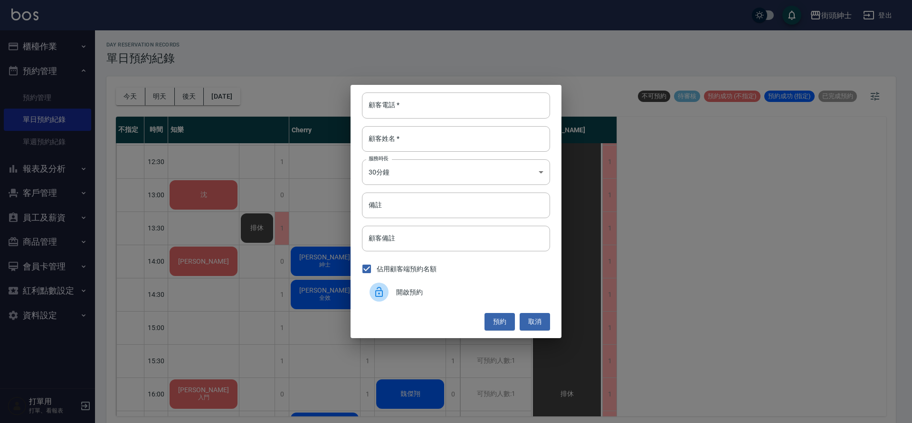
click at [441, 299] on div "開啟預約" at bounding box center [456, 292] width 188 height 27
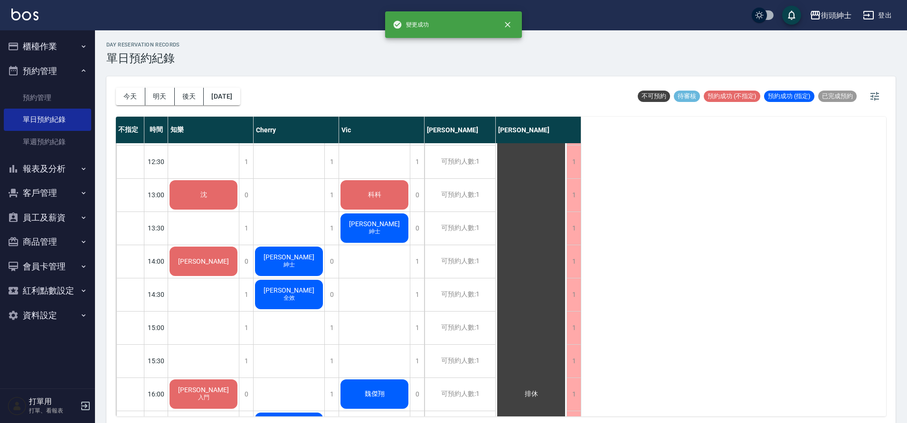
click at [221, 198] on div "沈" at bounding box center [203, 195] width 71 height 32
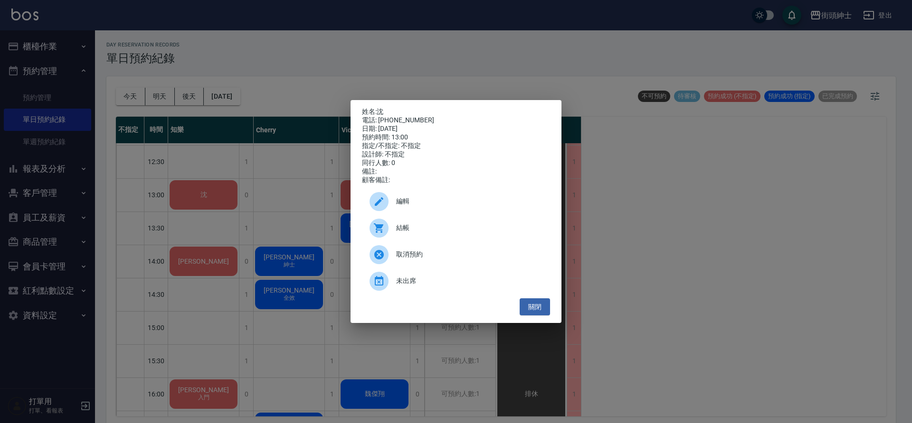
click at [413, 201] on span "編輯" at bounding box center [469, 202] width 146 height 10
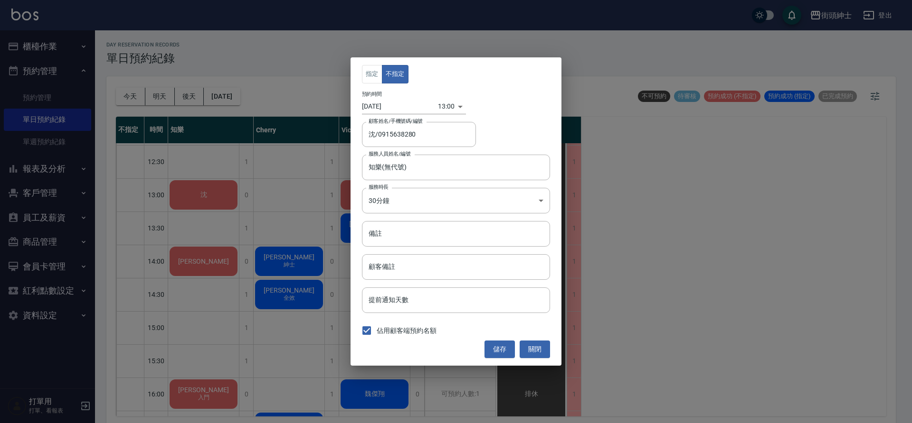
click at [443, 106] on body "街頭紳士 登出 櫃檯作業 打帳單 帳單列表 營業儀表板 現金收支登錄 材料自購登錄 每日結帳 排班表 現場電腦打卡 預約管理 預約管理 單日預約紀錄 單週預約…" at bounding box center [456, 213] width 912 height 426
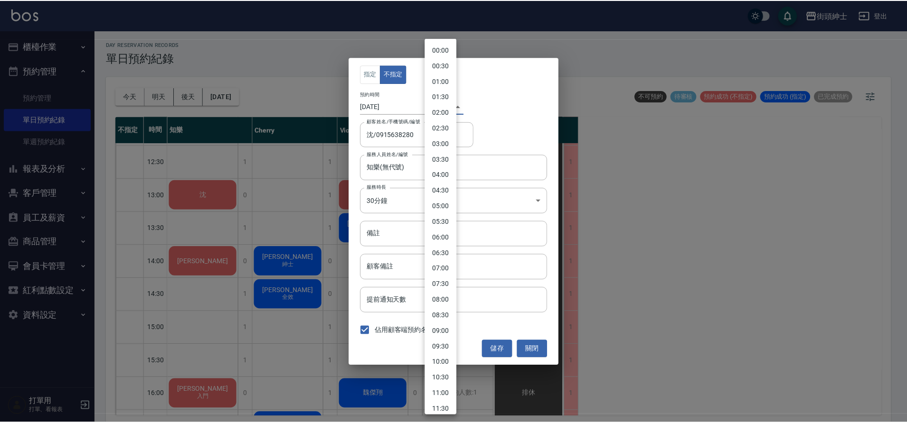
scroll to position [230, 0]
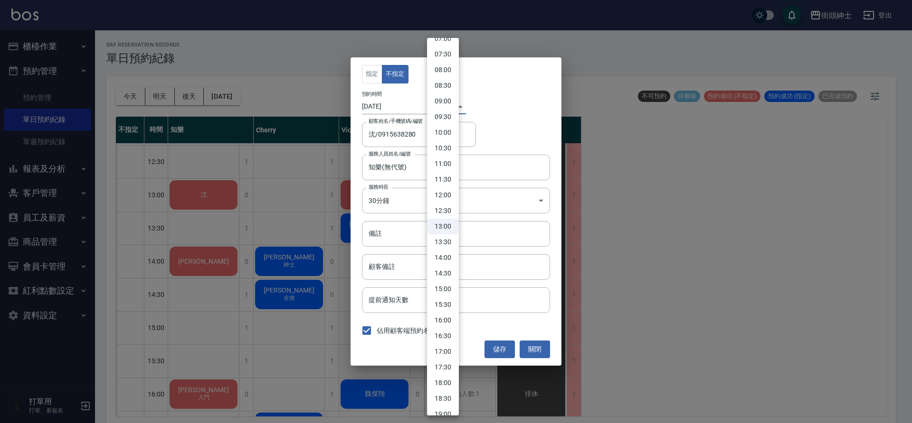
click at [447, 239] on li "13:30" at bounding box center [443, 243] width 32 height 16
type input "1755149400000"
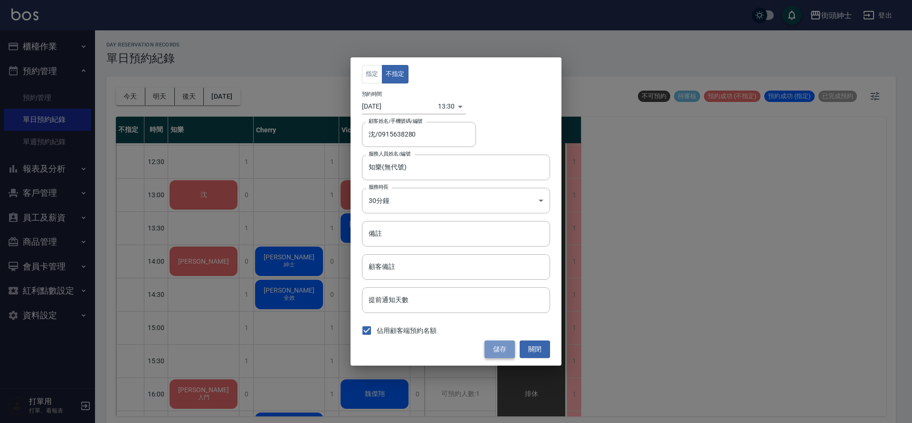
click at [509, 353] on button "儲存" at bounding box center [499, 350] width 30 height 18
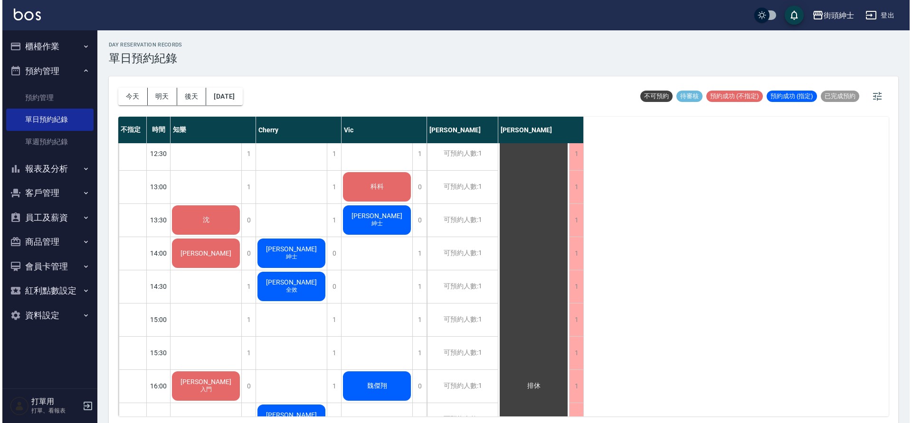
scroll to position [244, 0]
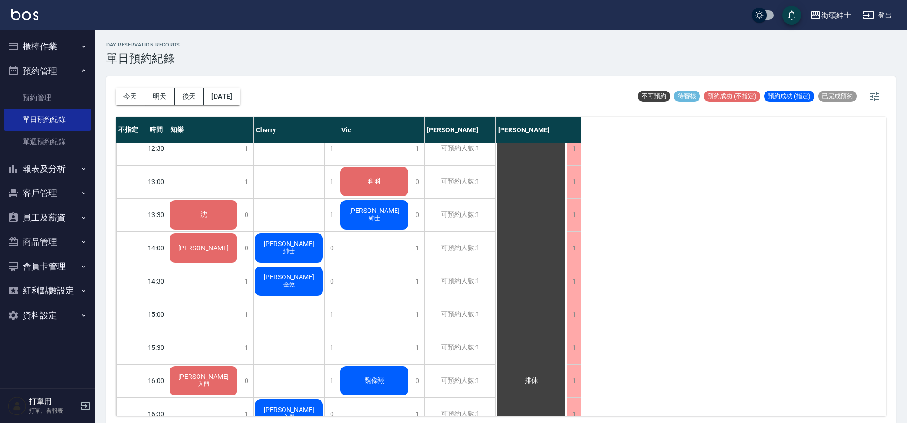
click at [209, 211] on span "科科" at bounding box center [203, 215] width 10 height 9
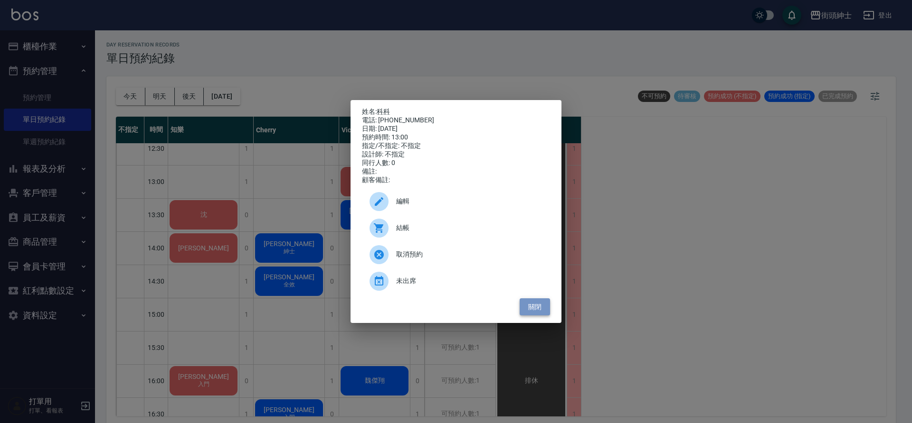
click at [543, 310] on button "關閉" at bounding box center [534, 308] width 30 height 18
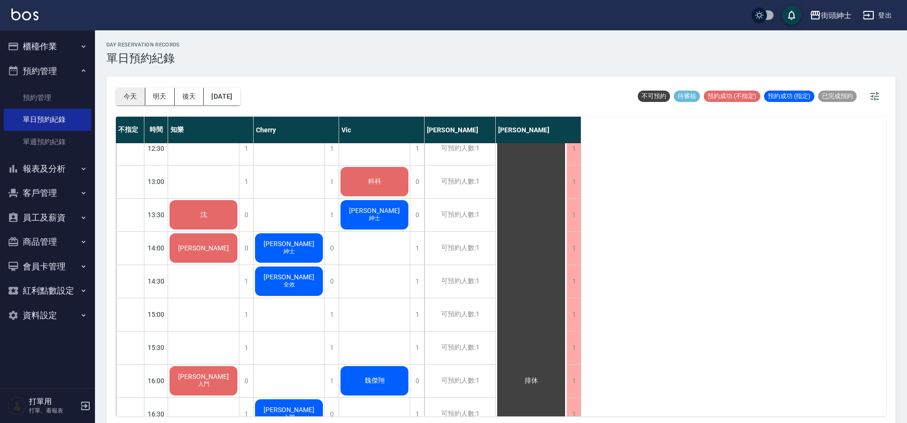
click at [125, 98] on button "今天" at bounding box center [130, 97] width 29 height 18
click at [209, 211] on span "科科" at bounding box center [203, 215] width 10 height 9
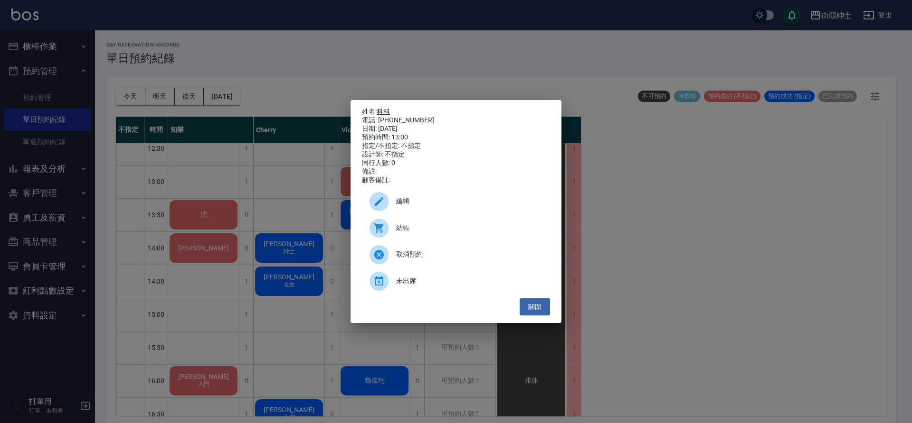
click at [381, 110] on link "科科" at bounding box center [382, 112] width 13 height 8
click at [534, 311] on button "關閉" at bounding box center [534, 308] width 30 height 18
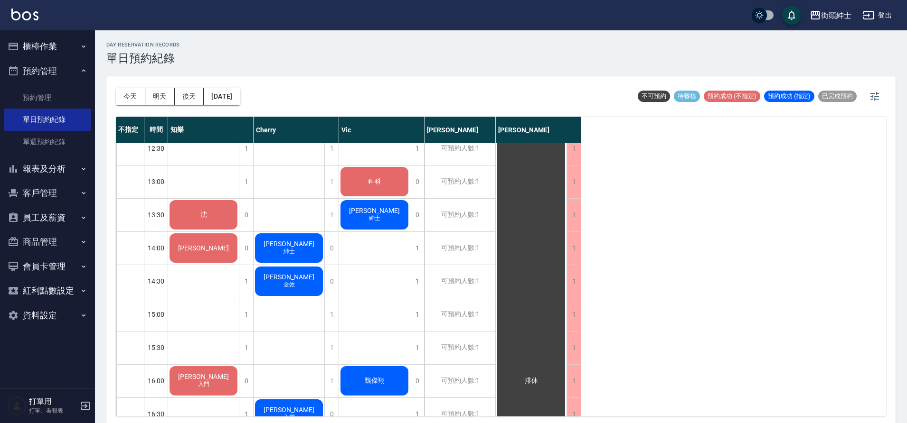
click at [239, 199] on div "科科" at bounding box center [203, 215] width 71 height 32
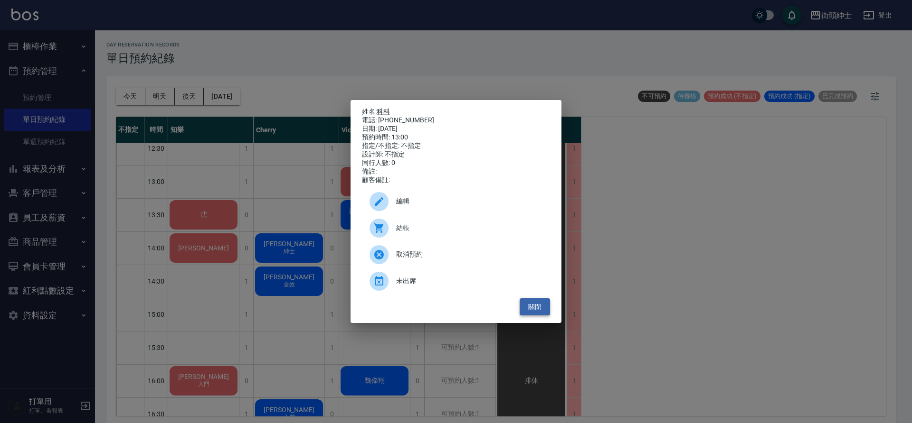
click at [536, 312] on button "關閉" at bounding box center [534, 308] width 30 height 18
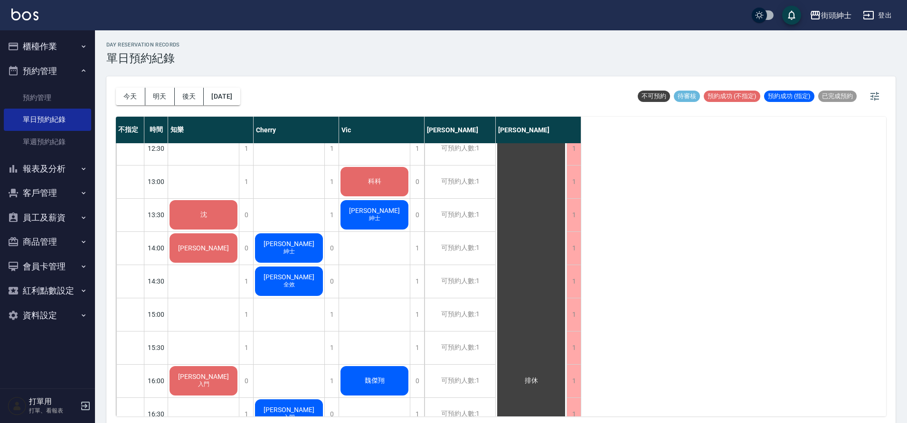
click at [239, 231] on div "[PERSON_NAME] 紳士" at bounding box center [203, 215] width 71 height 32
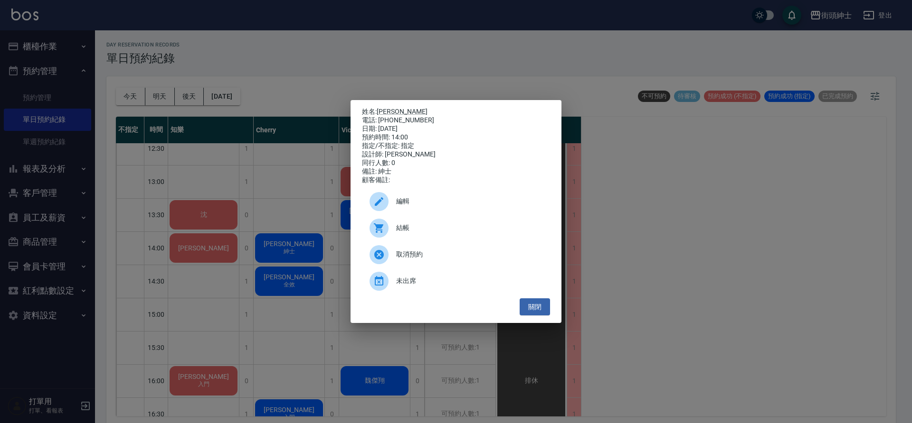
click at [440, 207] on span "編輯" at bounding box center [469, 202] width 146 height 10
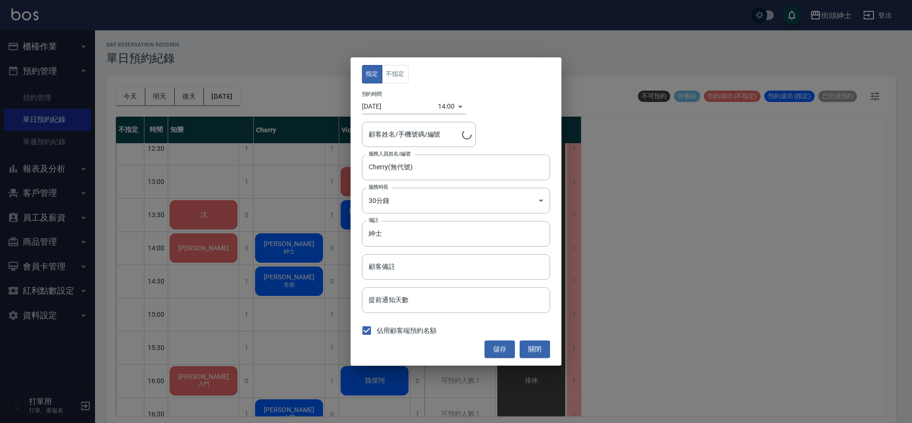
type input "[PERSON_NAME]/0961198733"
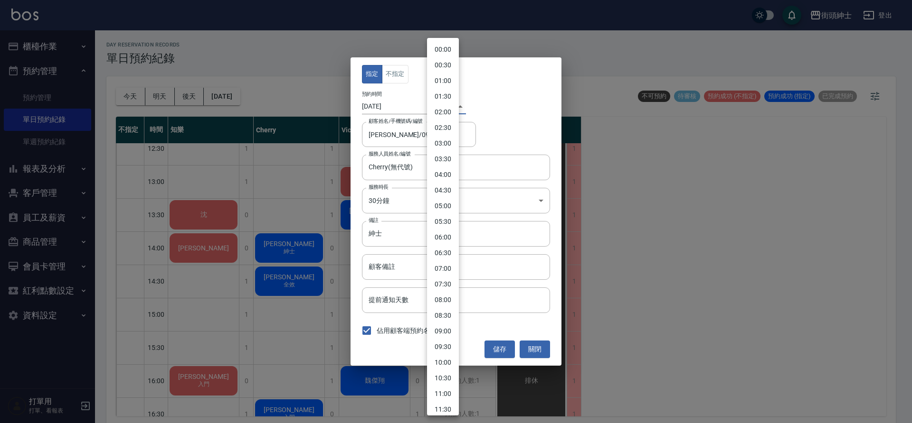
click at [443, 107] on body "街頭紳士 登出 櫃檯作業 打帳單 帳單列表 營業儀表板 現金收支登錄 材料自購登錄 每日結帳 排班表 現場電腦打卡 預約管理 預約管理 單日預約紀錄 單週預約…" at bounding box center [456, 213] width 912 height 426
drag, startPoint x: 444, startPoint y: 212, endPoint x: 446, endPoint y: 217, distance: 5.6
click at [444, 212] on li "13:30" at bounding box center [443, 211] width 32 height 16
type input "1755149400000"
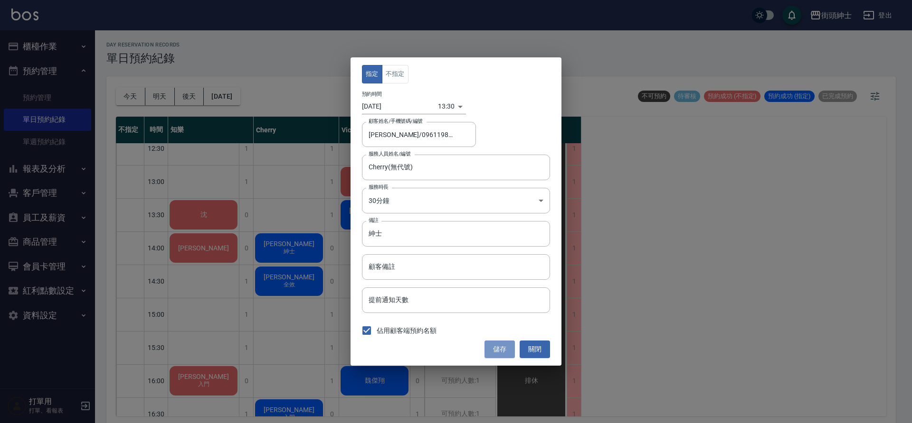
drag, startPoint x: 497, startPoint y: 351, endPoint x: 490, endPoint y: 316, distance: 36.3
click at [497, 351] on button "儲存" at bounding box center [499, 350] width 30 height 18
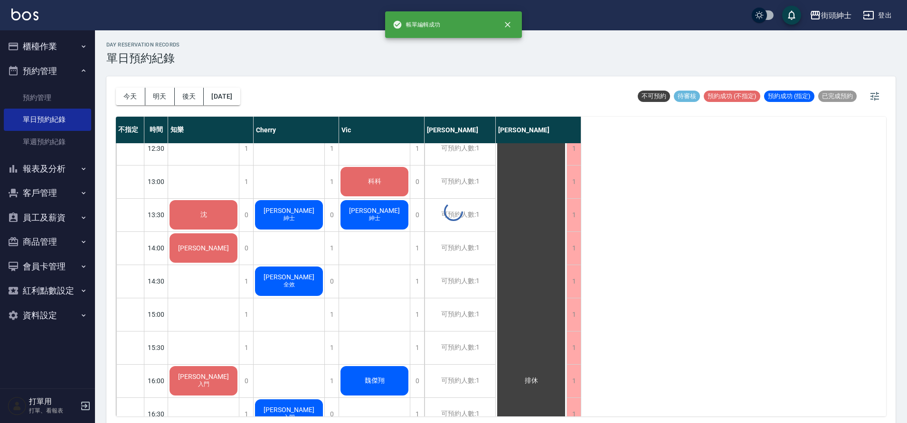
click at [206, 219] on span "紳士" at bounding box center [204, 219] width 4 height 0
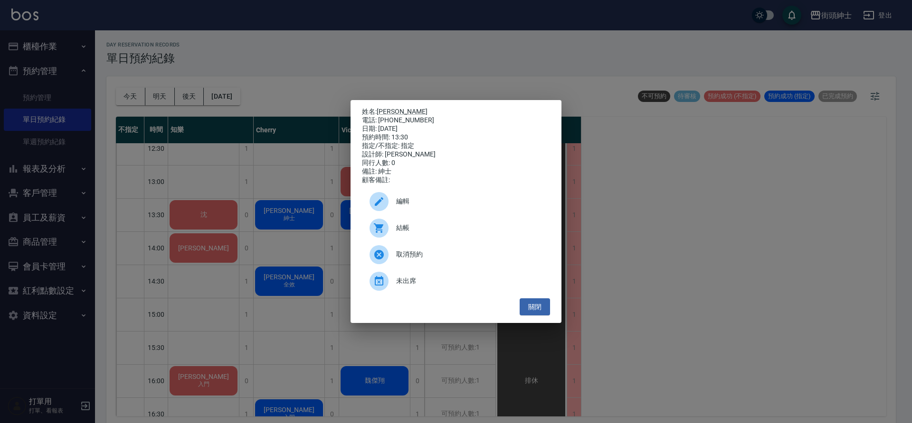
click at [403, 204] on span "編輯" at bounding box center [469, 202] width 146 height 10
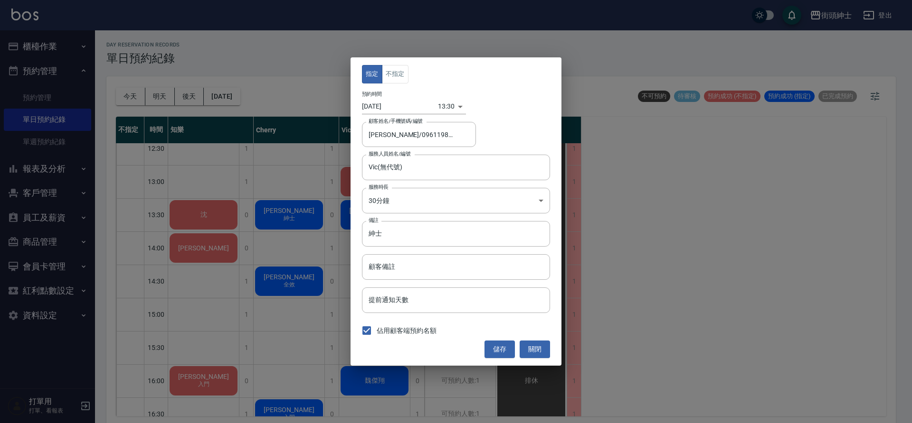
click at [439, 107] on body "街頭紳士 登出 櫃檯作業 打帳單 帳單列表 營業儀表板 現金收支登錄 材料自購登錄 每日結帳 排班表 現場電腦打卡 預約管理 預約管理 單日預約紀錄 單週預約…" at bounding box center [456, 213] width 912 height 426
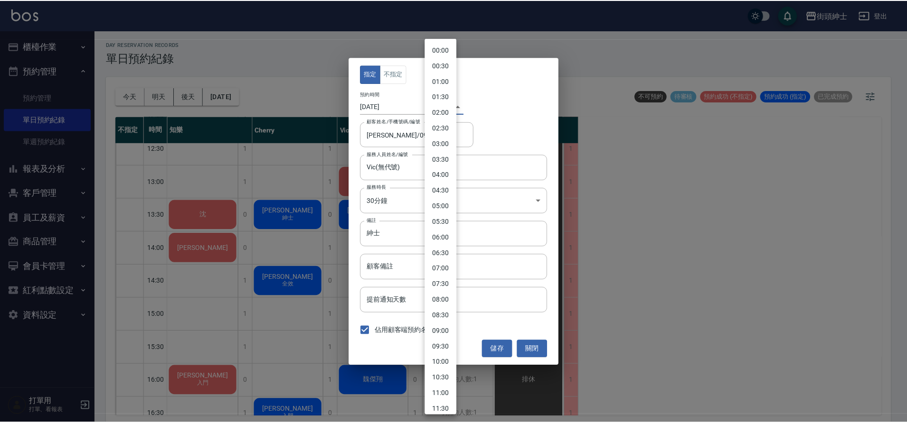
scroll to position [246, 0]
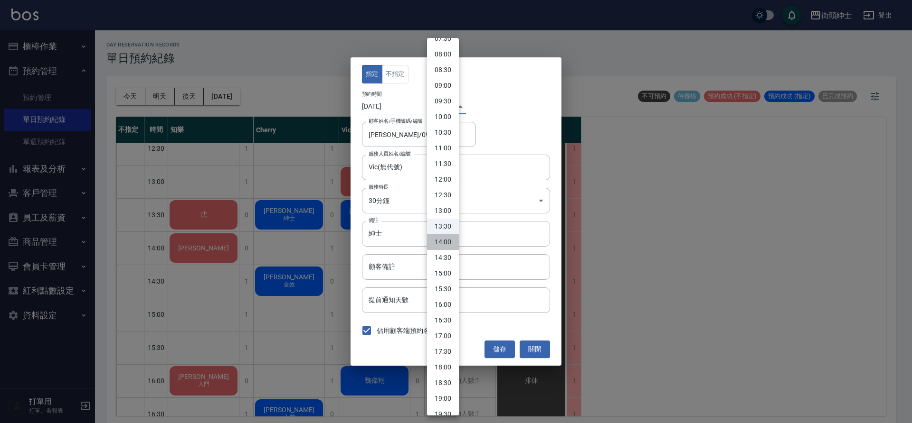
click at [446, 245] on li "14:00" at bounding box center [443, 243] width 32 height 16
type input "1755151200000"
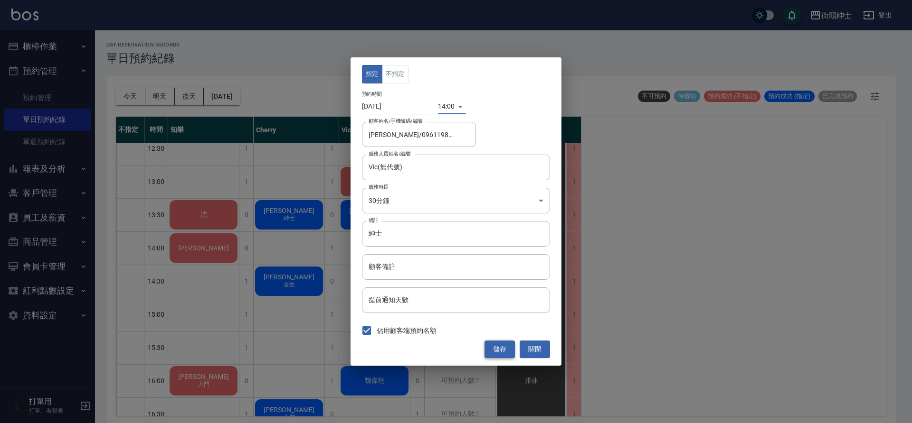
click at [501, 347] on button "儲存" at bounding box center [499, 350] width 30 height 18
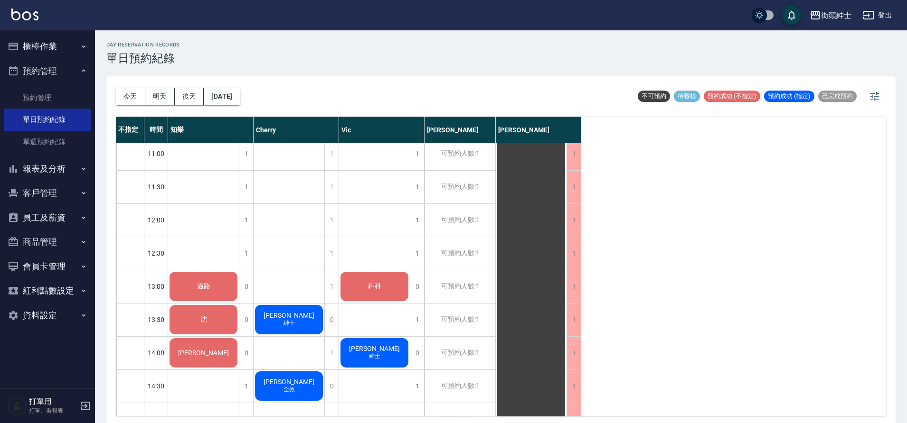
scroll to position [134, 0]
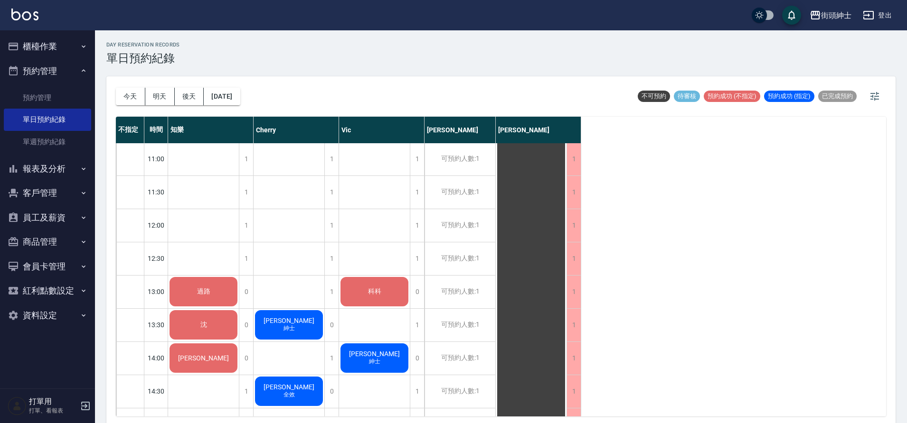
click at [216, 308] on div "沈" at bounding box center [203, 292] width 71 height 32
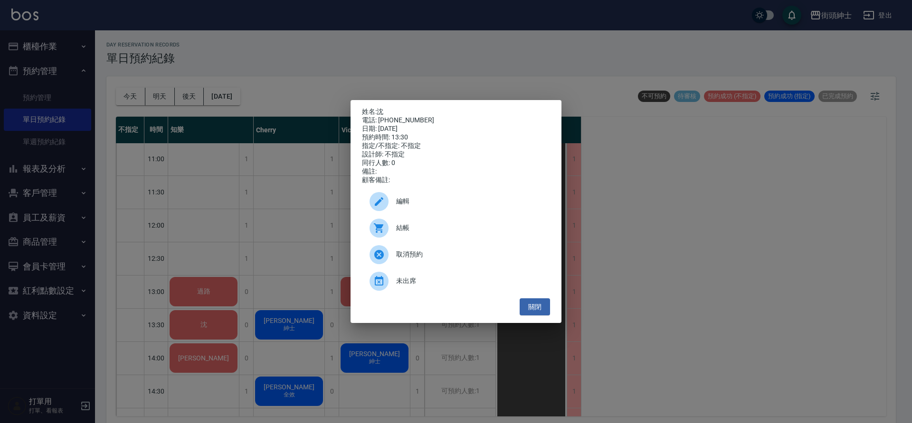
click at [413, 199] on div "編輯" at bounding box center [456, 201] width 188 height 27
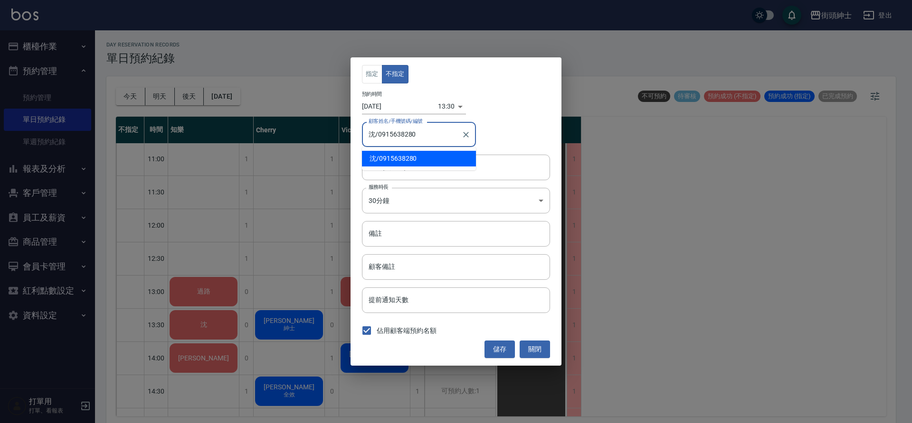
drag, startPoint x: 417, startPoint y: 139, endPoint x: 377, endPoint y: 138, distance: 39.9
click at [377, 138] on input "沈/0915638280" at bounding box center [411, 134] width 91 height 17
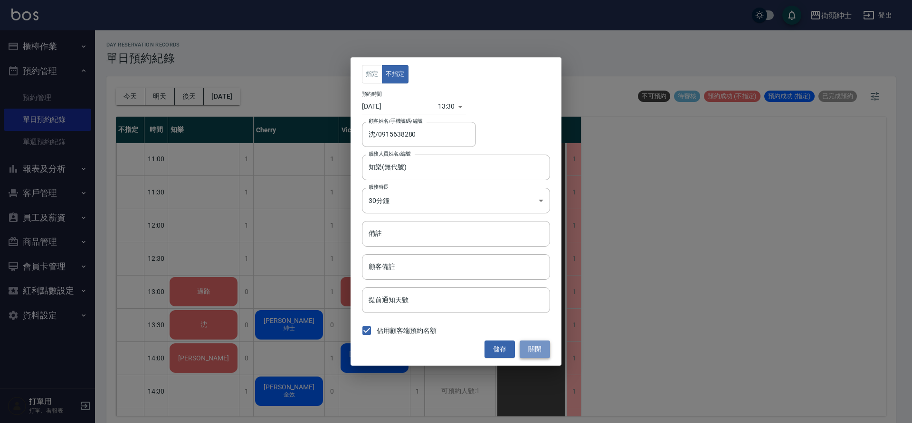
click at [544, 346] on button "關閉" at bounding box center [534, 350] width 30 height 18
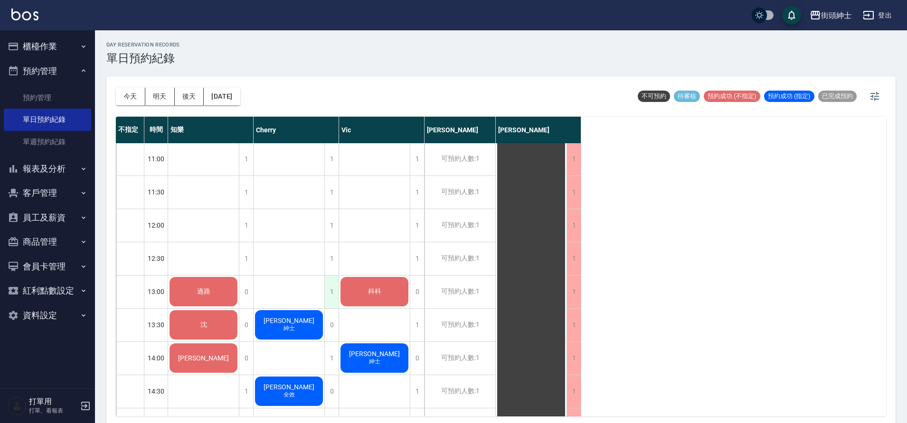
click at [330, 296] on div "1" at bounding box center [331, 292] width 14 height 33
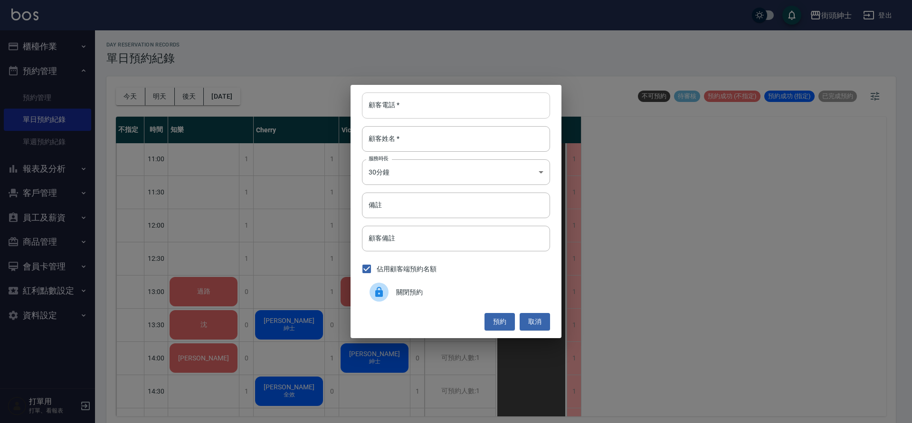
click at [416, 104] on input "顧客電話   *" at bounding box center [456, 106] width 188 height 26
paste input "0915638280"
type input "0915638280"
click at [428, 148] on input "顧客姓名   *" at bounding box center [456, 139] width 188 height 26
type input "．"
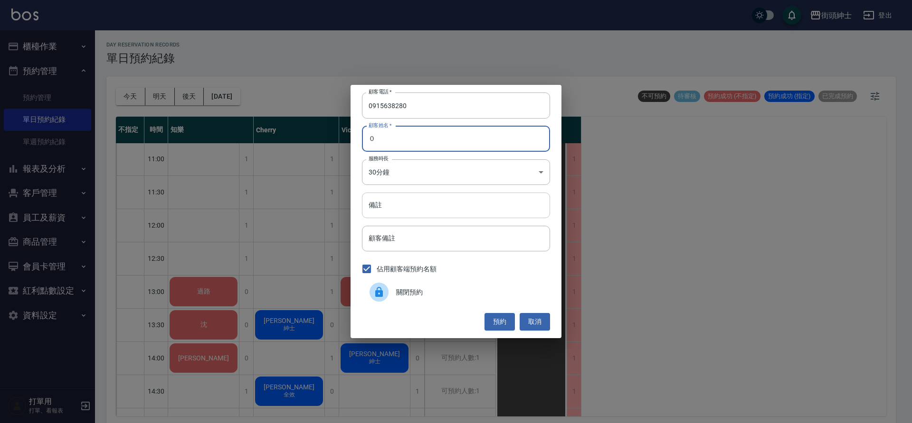
type input "０"
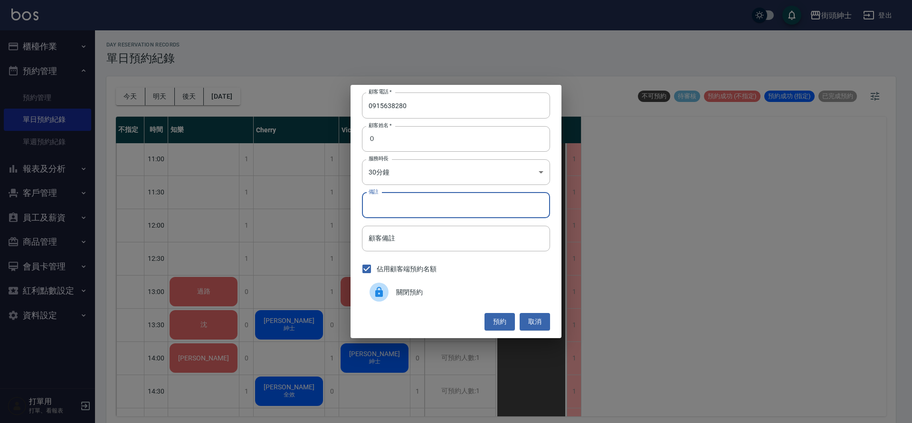
click at [390, 208] on input "備註" at bounding box center [456, 206] width 188 height 26
type input "g"
type input "紳士＋修容"
click at [496, 325] on button "預約" at bounding box center [499, 322] width 30 height 18
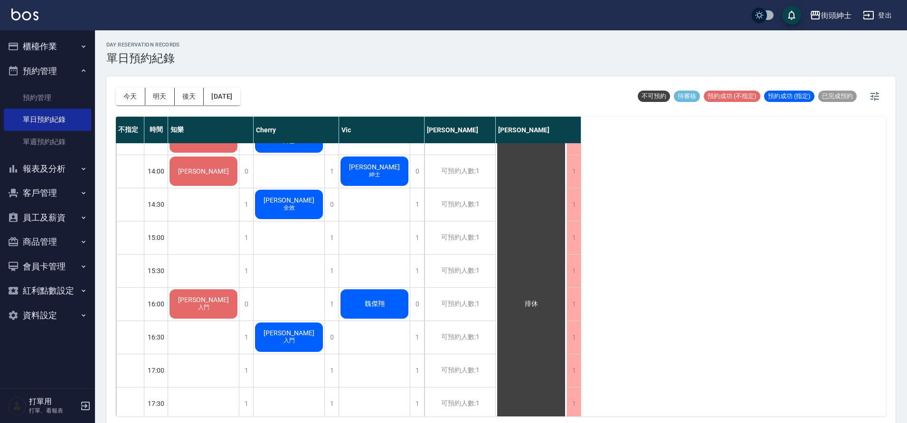
scroll to position [320, 0]
click at [414, 206] on div "1" at bounding box center [417, 205] width 14 height 33
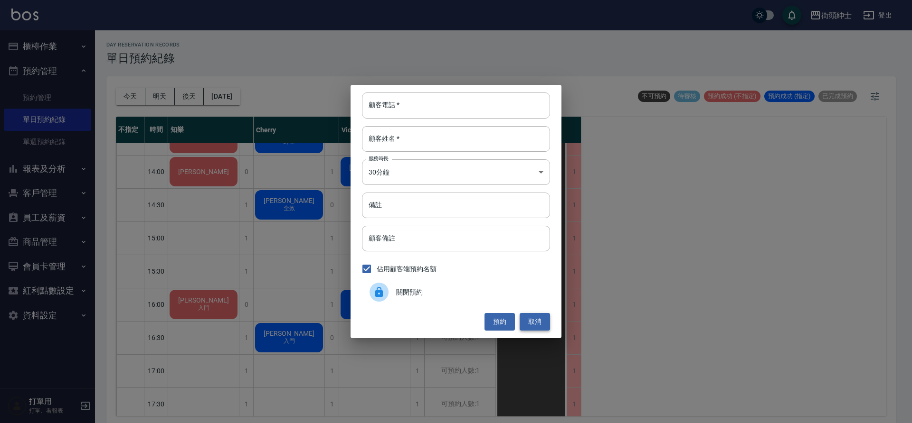
click at [527, 324] on button "取消" at bounding box center [534, 322] width 30 height 18
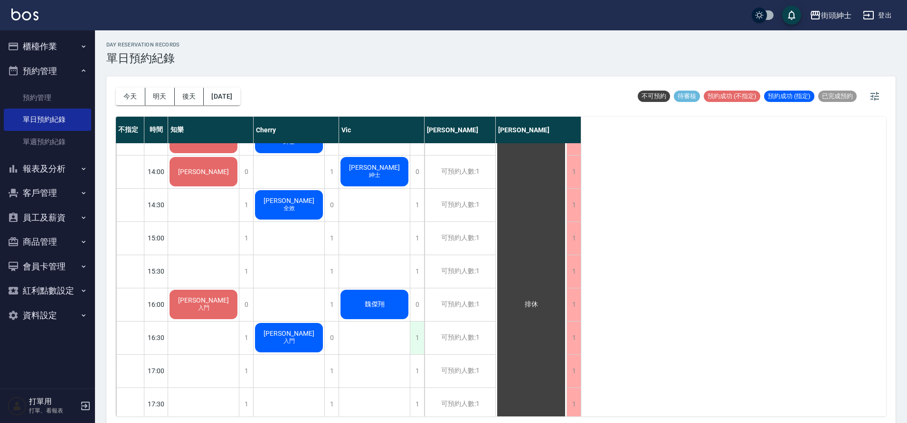
click at [412, 337] on div "1" at bounding box center [417, 338] width 14 height 33
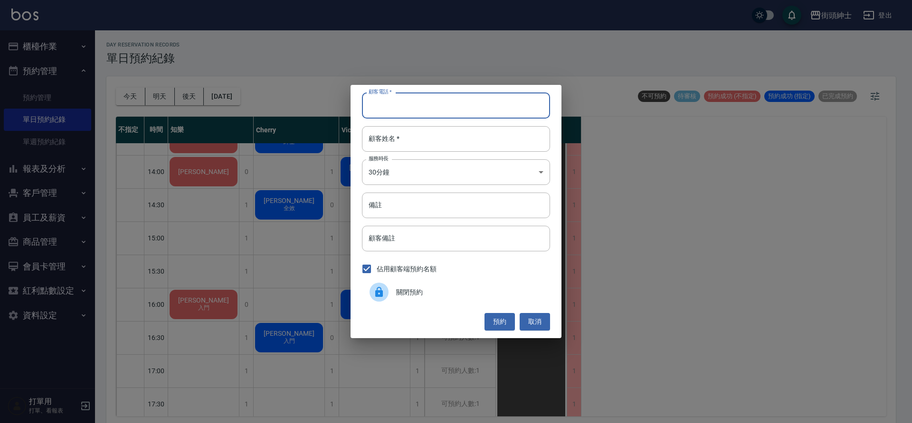
click at [417, 115] on input "顧客電話   *" at bounding box center [456, 106] width 188 height 26
type input "0"
type input "[PHONE_NUMBER]"
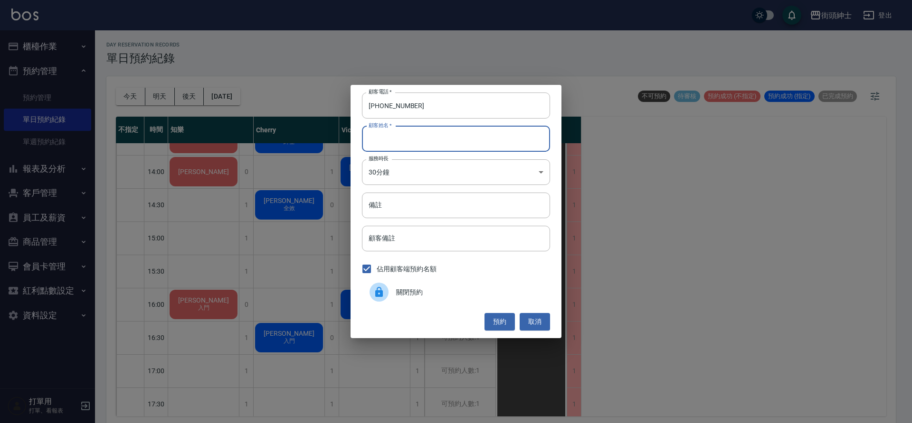
click at [409, 146] on input "顧客姓名   *" at bounding box center [456, 139] width 188 height 26
type input "戴"
click at [500, 328] on button "預約" at bounding box center [499, 322] width 30 height 18
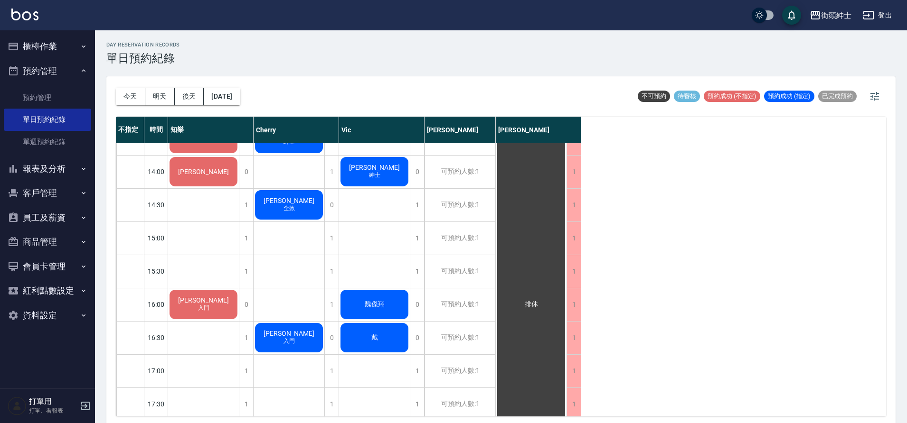
click at [239, 122] on div "戴" at bounding box center [203, 105] width 71 height 32
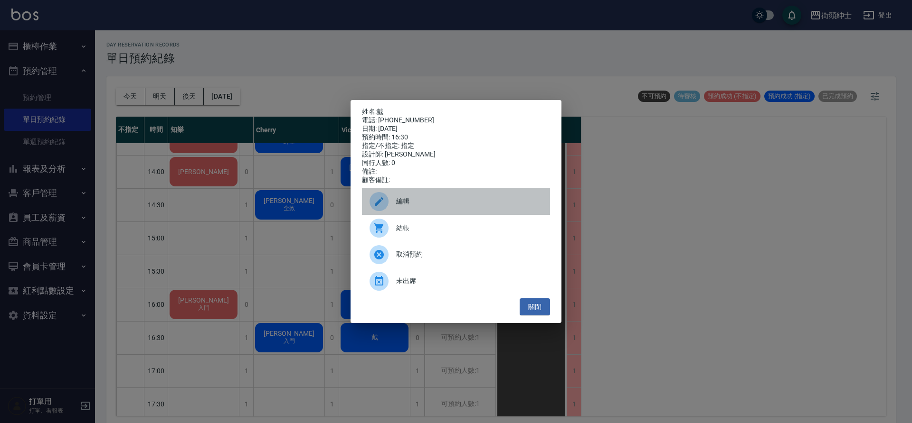
click at [437, 213] on div "編輯" at bounding box center [456, 201] width 188 height 27
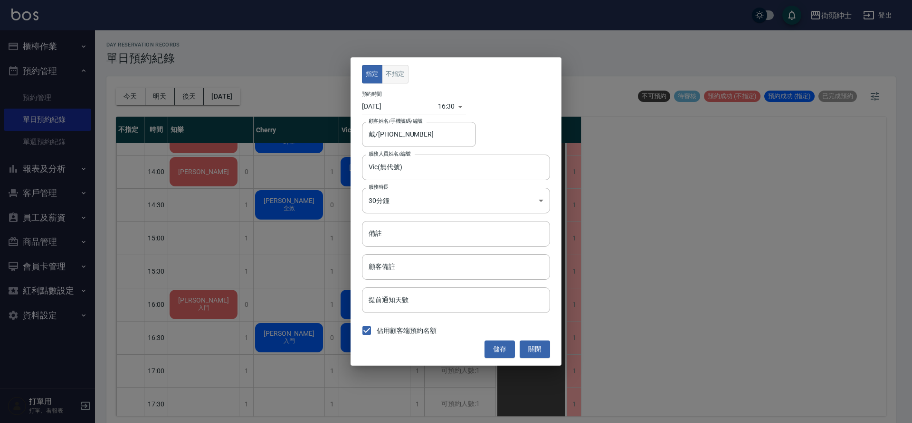
click at [395, 66] on button "不指定" at bounding box center [395, 74] width 27 height 19
click at [508, 348] on button "儲存" at bounding box center [499, 350] width 30 height 18
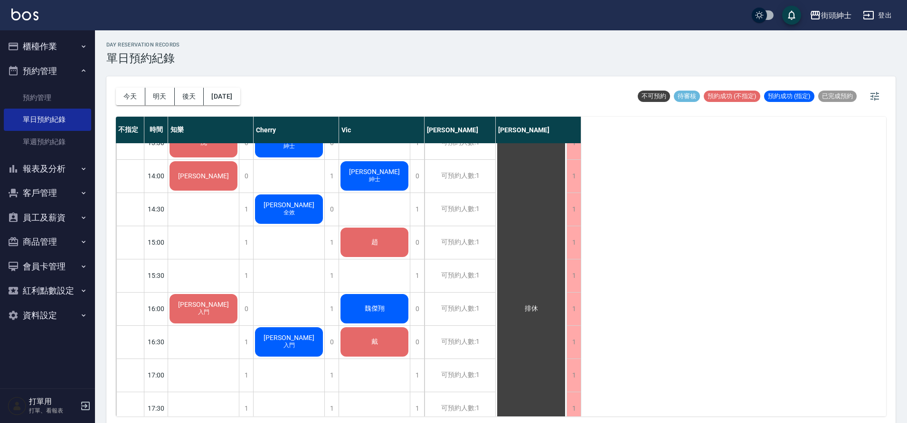
scroll to position [318, 0]
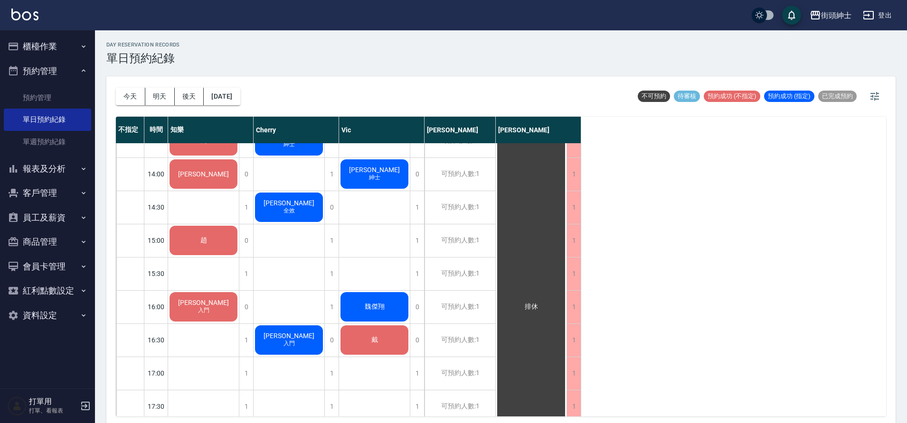
click at [239, 124] on div "[PERSON_NAME] 全效" at bounding box center [203, 108] width 71 height 32
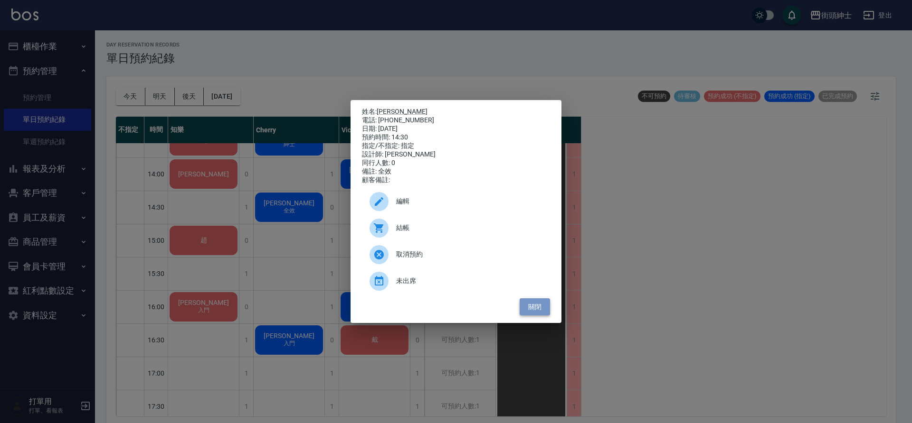
click at [532, 308] on button "關閉" at bounding box center [534, 308] width 30 height 18
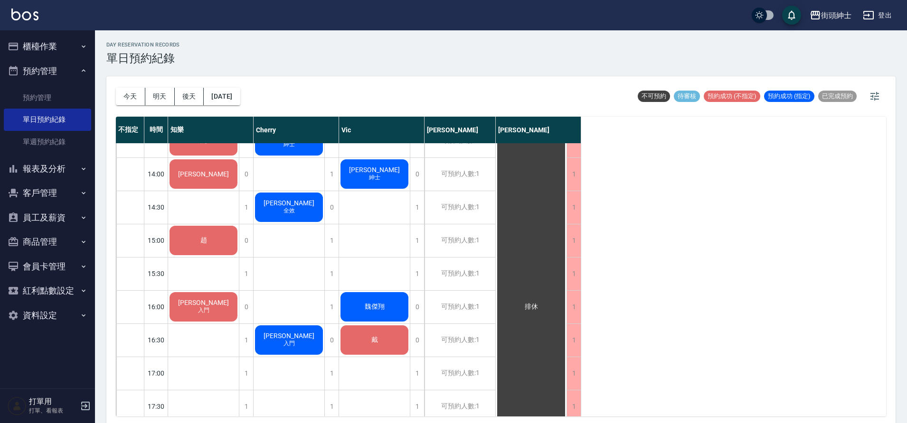
scroll to position [316, 0]
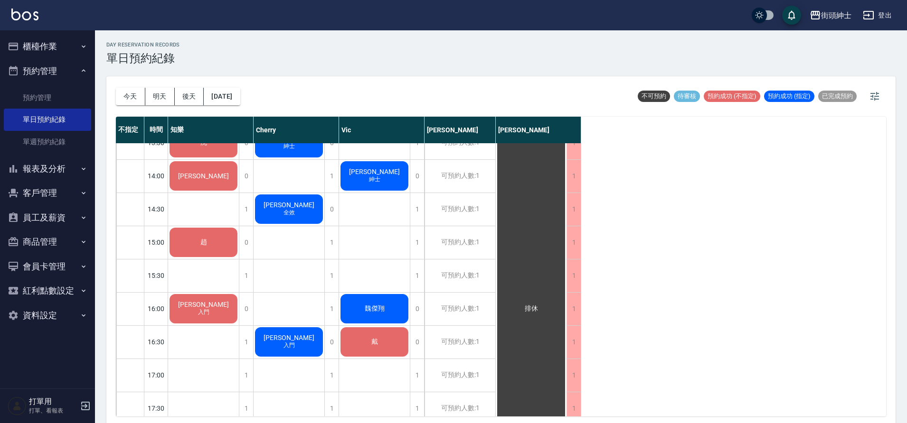
click at [239, 126] on div "[PERSON_NAME] 全效" at bounding box center [203, 110] width 71 height 32
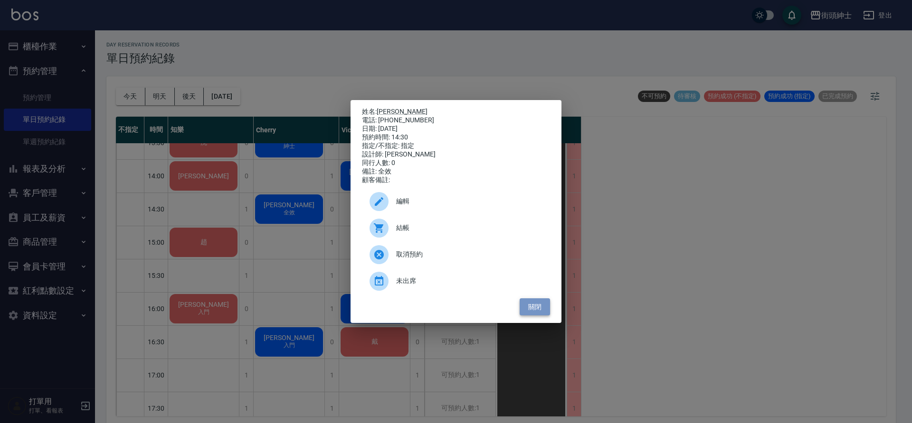
click at [539, 314] on button "關閉" at bounding box center [534, 308] width 30 height 18
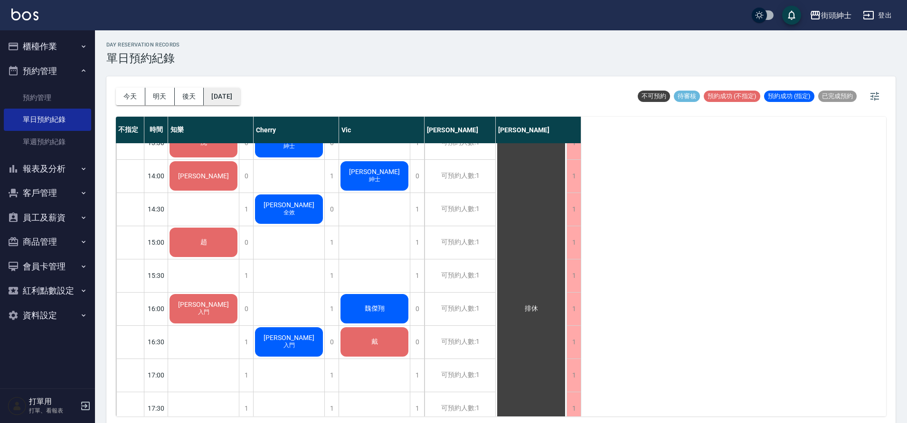
click at [235, 90] on button "[DATE]" at bounding box center [222, 97] width 36 height 18
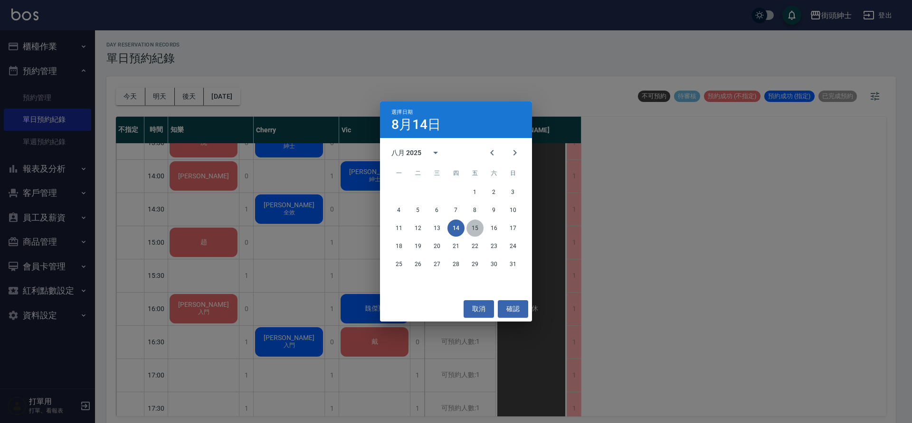
click at [468, 224] on button "15" at bounding box center [474, 228] width 17 height 17
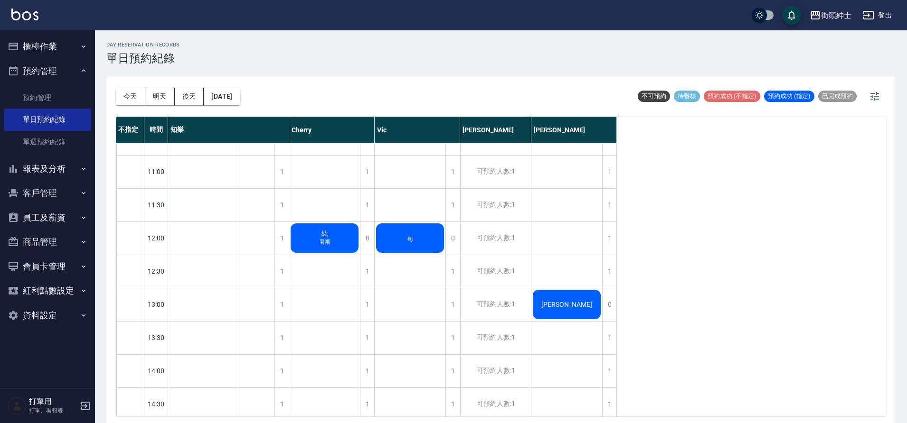
scroll to position [135, 0]
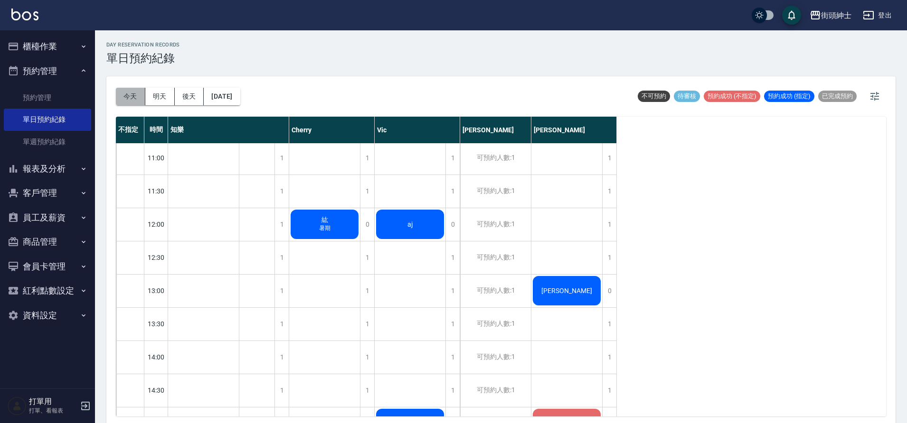
click at [134, 99] on button "今天" at bounding box center [130, 97] width 29 height 18
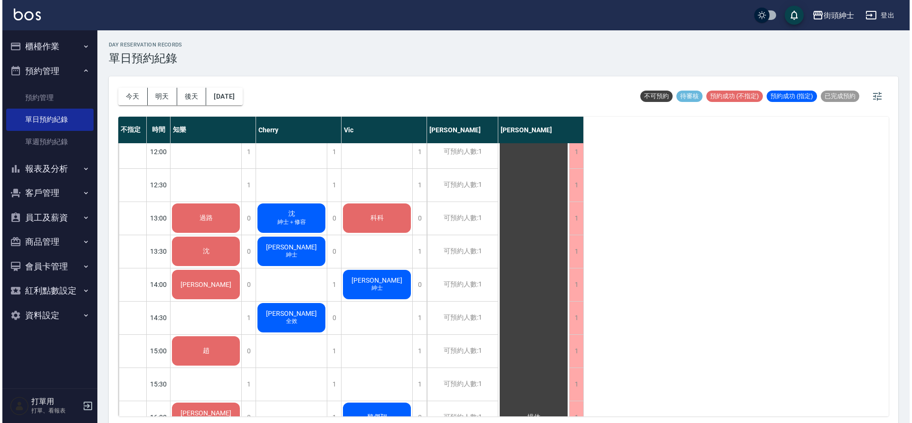
scroll to position [217, 0]
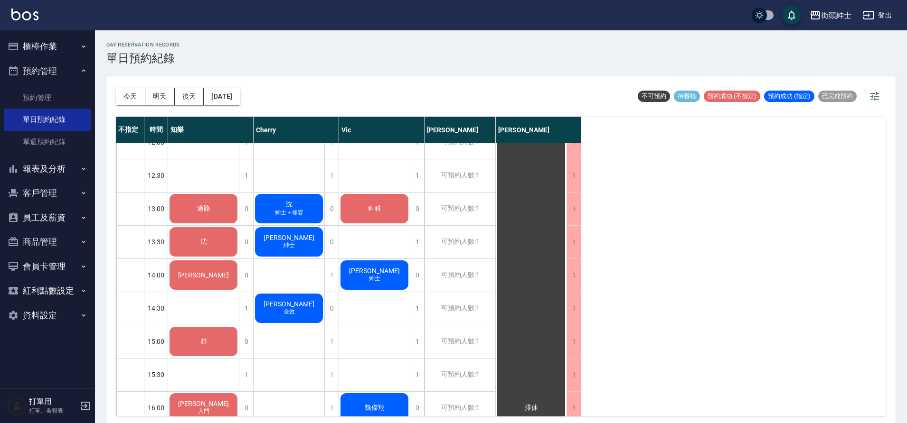
click at [239, 225] on div "[PERSON_NAME] 全效" at bounding box center [203, 209] width 71 height 32
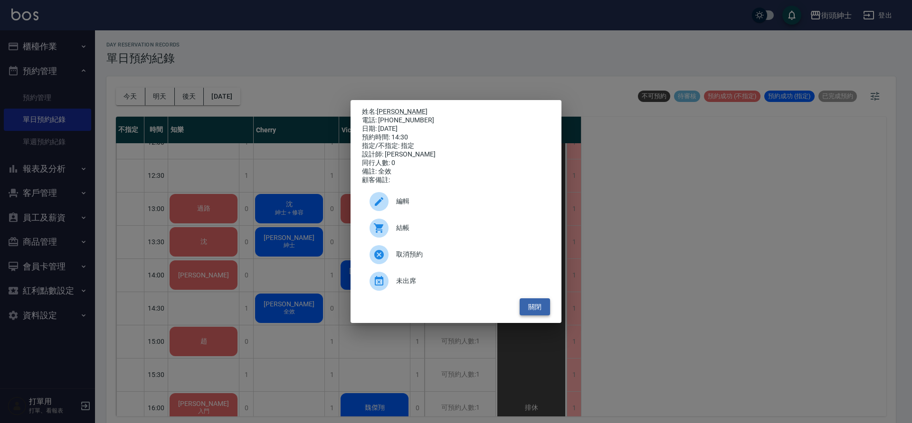
click at [535, 314] on button "關閉" at bounding box center [534, 308] width 30 height 18
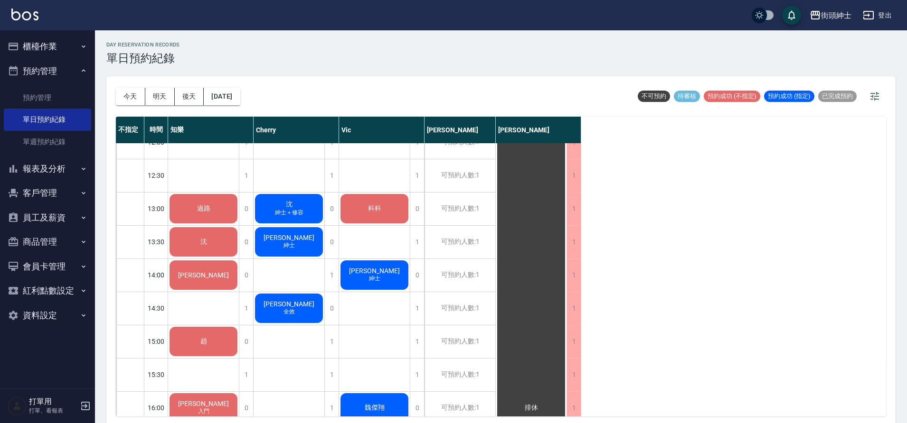
click at [239, 225] on div "[PERSON_NAME] 全效" at bounding box center [203, 209] width 71 height 32
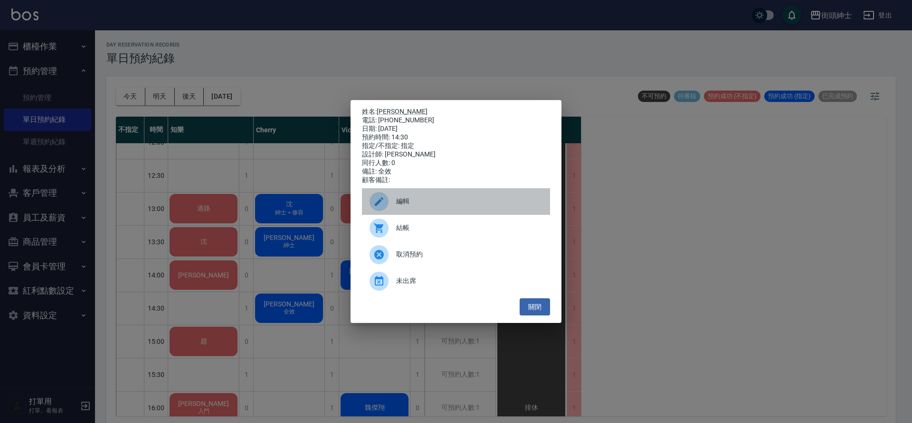
click at [406, 199] on div "編輯" at bounding box center [456, 201] width 188 height 27
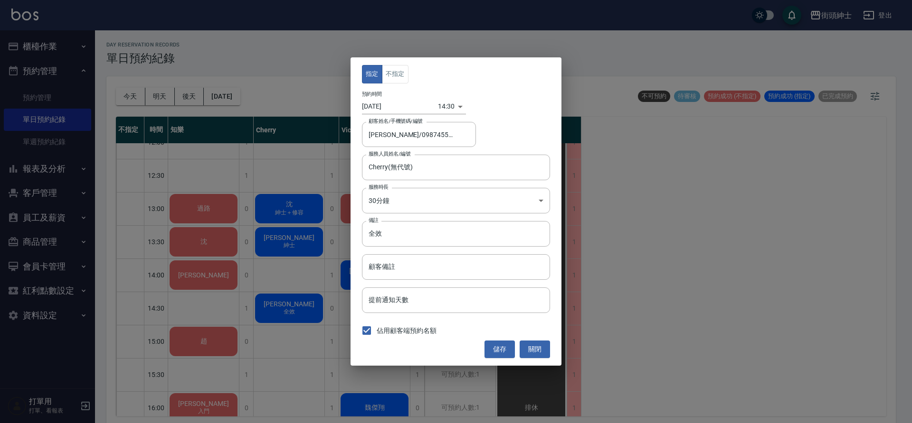
click at [391, 98] on div "預約時間 [DATE]" at bounding box center [400, 102] width 76 height 23
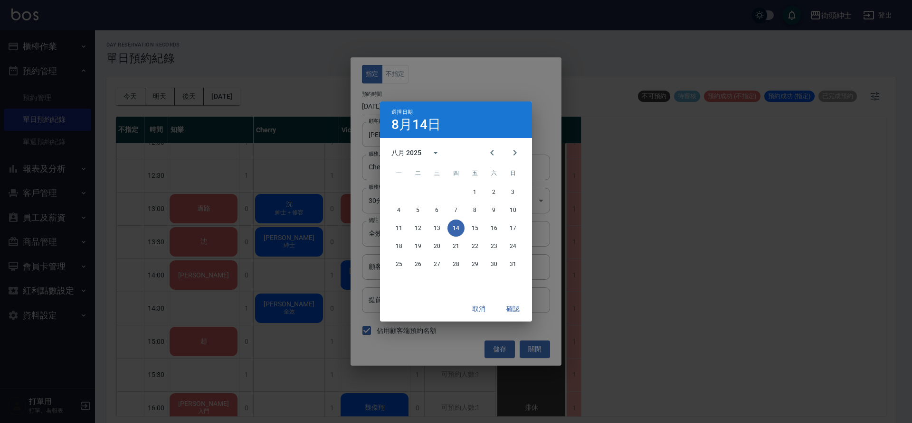
click at [382, 103] on div "選擇日期 [DATE]" at bounding box center [456, 120] width 152 height 37
click at [480, 233] on button "15" at bounding box center [474, 228] width 17 height 17
type input "[DATE]"
type input "1755239400000"
click at [511, 312] on button "確認" at bounding box center [513, 310] width 30 height 18
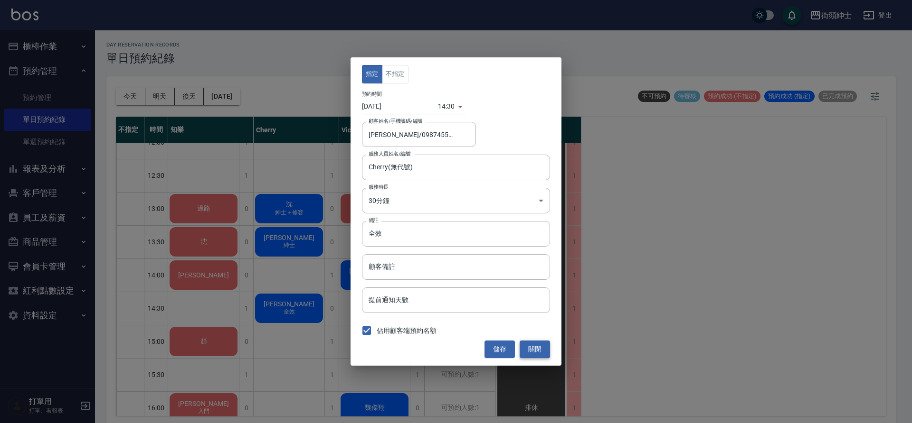
click at [538, 342] on button "關閉" at bounding box center [534, 350] width 30 height 18
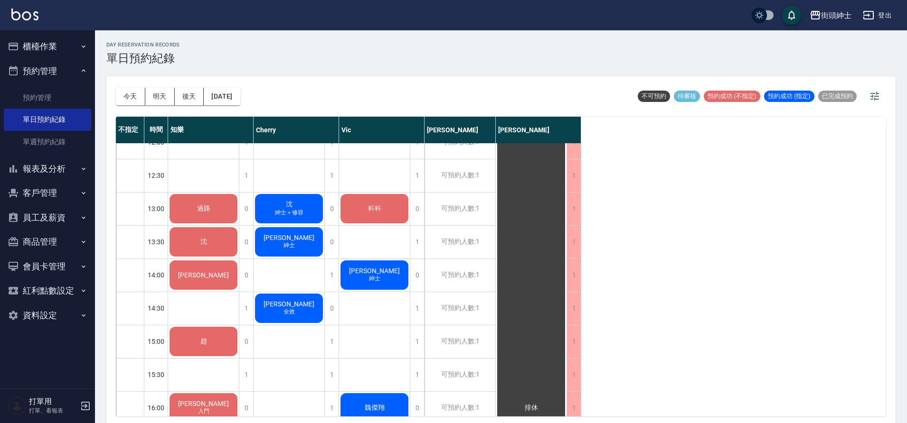
click at [212, 213] on span "[PERSON_NAME]" at bounding box center [203, 209] width 17 height 9
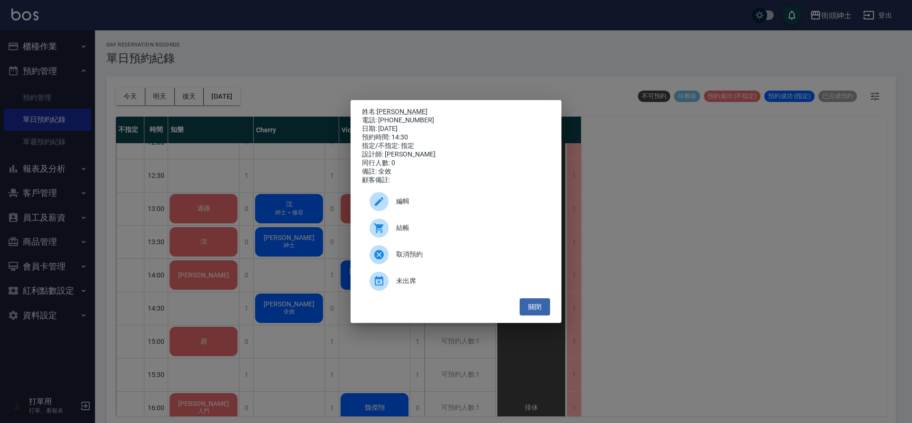
click at [431, 195] on div "編輯" at bounding box center [456, 201] width 188 height 27
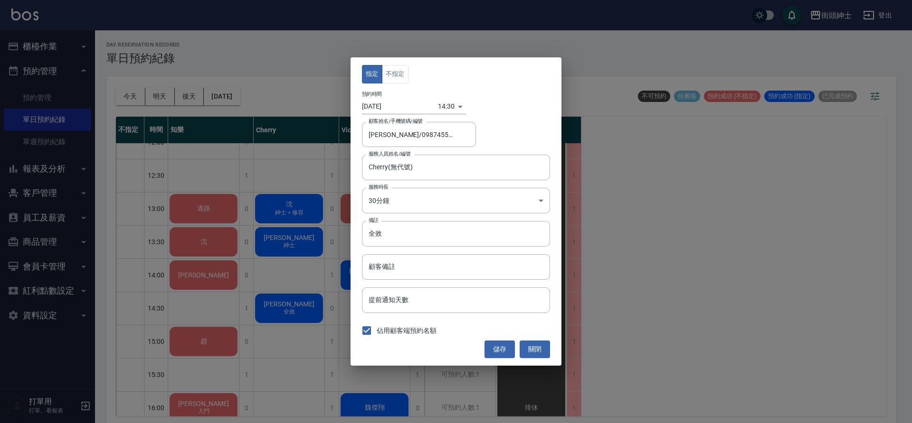
click at [387, 104] on input "[DATE]" at bounding box center [400, 107] width 76 height 16
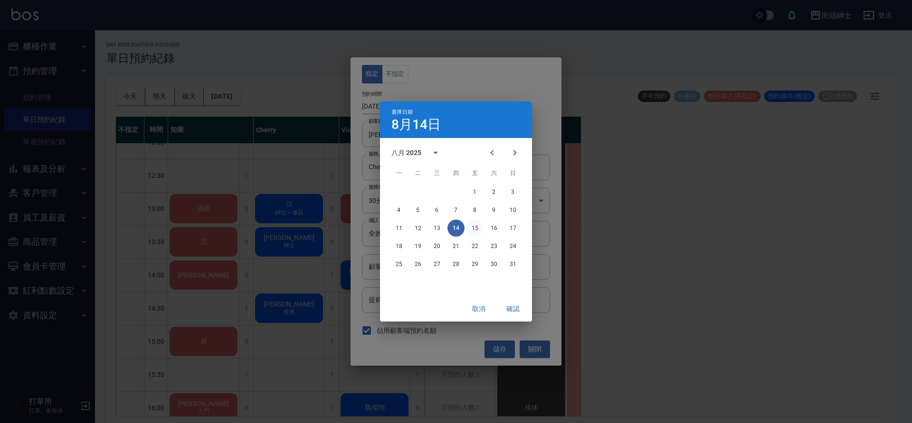
click at [479, 226] on button "15" at bounding box center [474, 228] width 17 height 17
type input "[DATE]"
click at [517, 312] on button "確認" at bounding box center [513, 310] width 30 height 18
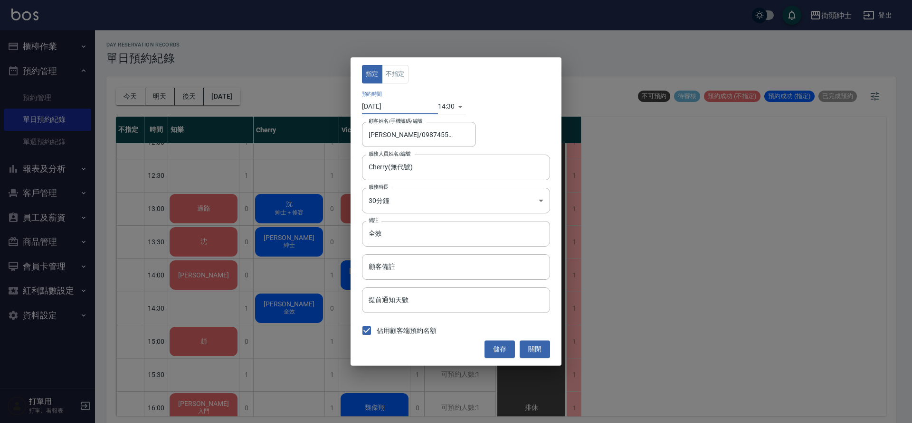
click at [443, 109] on body "街頭紳士 登出 櫃檯作業 打帳單 帳單列表 營業儀表板 現金收支登錄 材料自購登錄 每日結帳 排班表 現場電腦打卡 預約管理 預約管理 單日預約紀錄 單週預約…" at bounding box center [456, 213] width 912 height 426
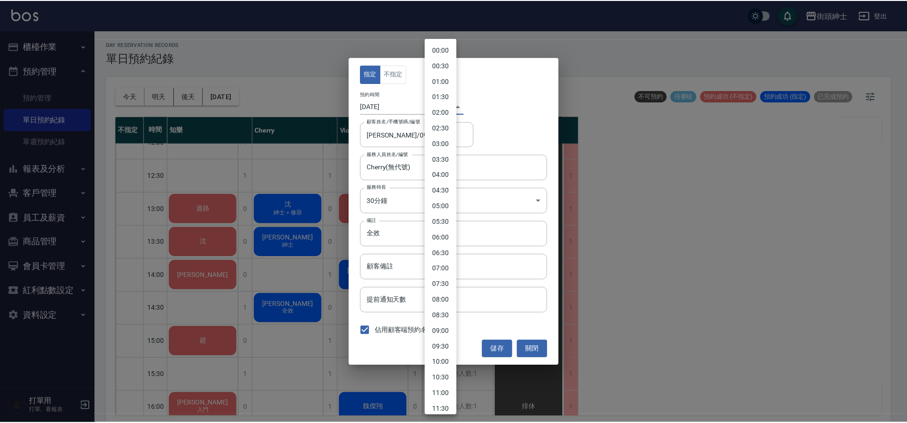
scroll to position [277, 0]
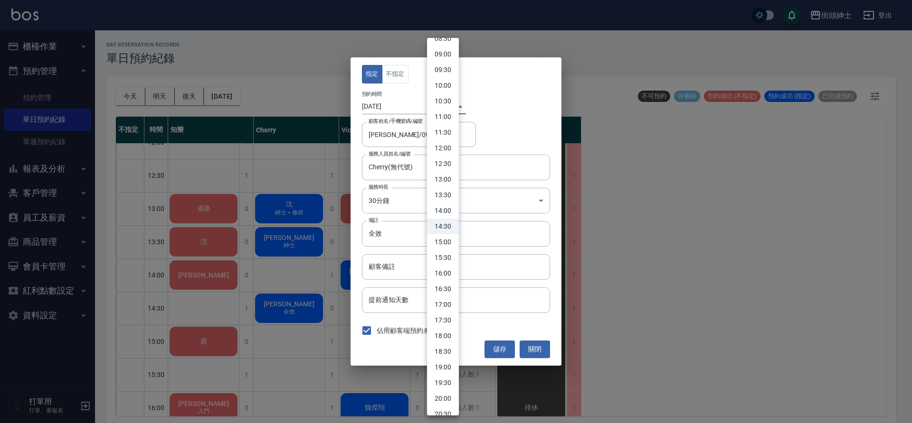
click at [443, 208] on li "14:00" at bounding box center [443, 211] width 32 height 16
type input "1755237600000"
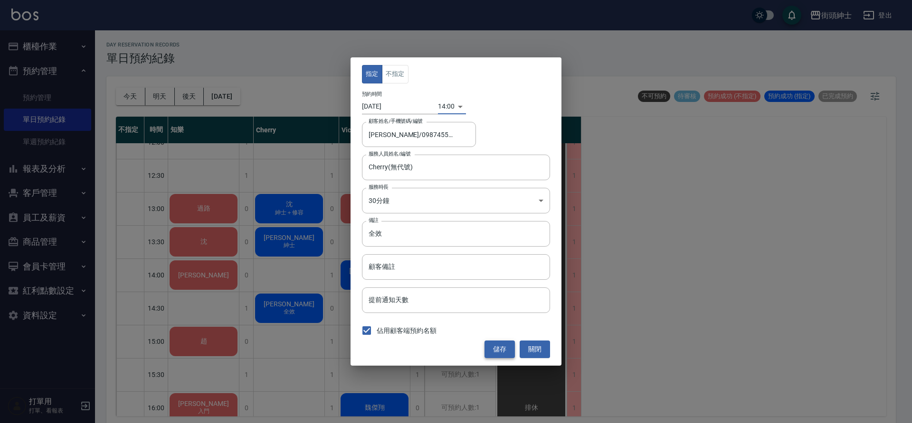
click at [502, 352] on button "儲存" at bounding box center [499, 350] width 30 height 18
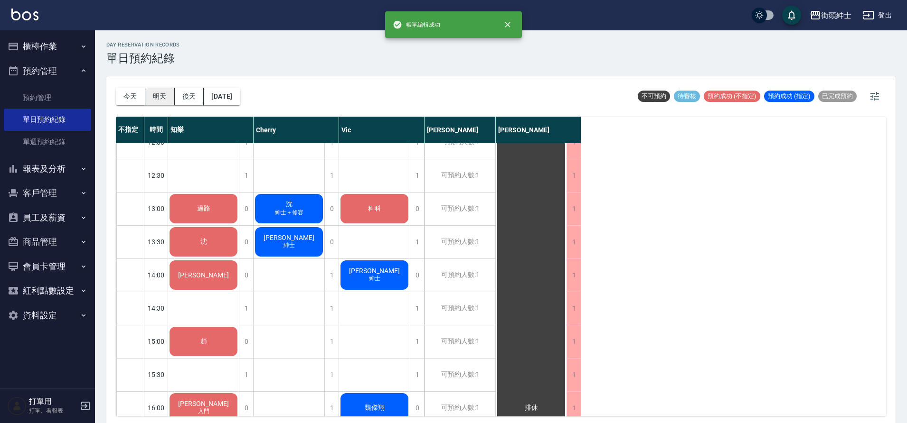
click at [163, 102] on button "明天" at bounding box center [159, 97] width 29 height 18
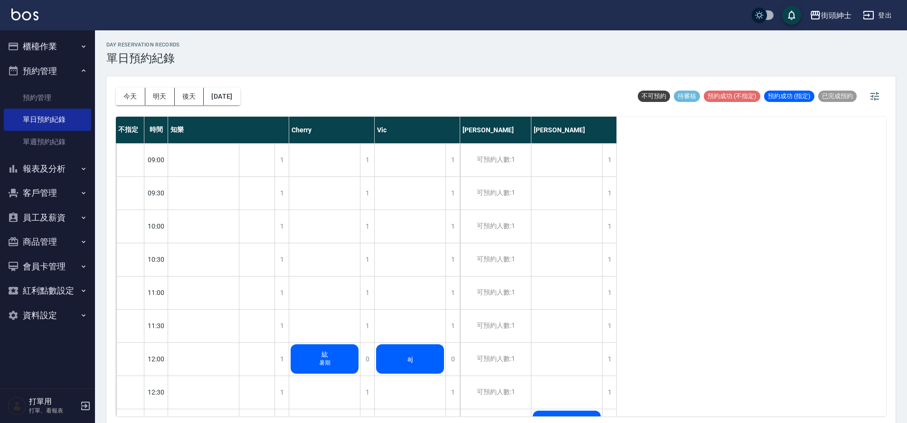
click at [126, 101] on button "今天" at bounding box center [130, 97] width 29 height 18
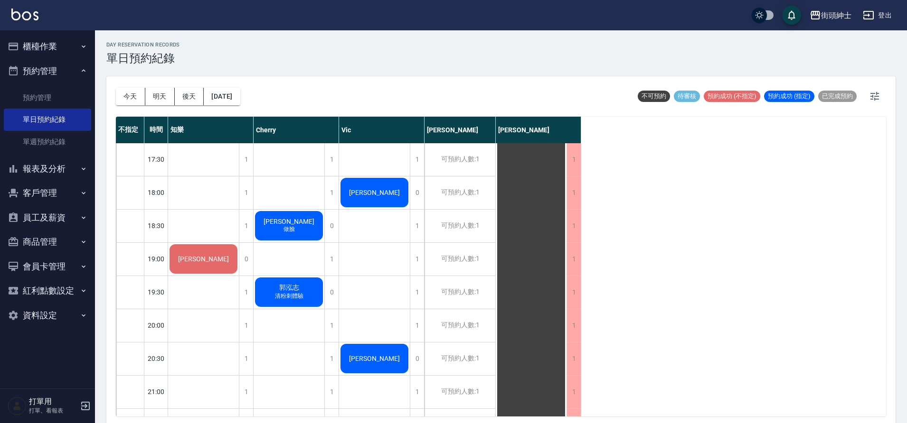
scroll to position [609, 0]
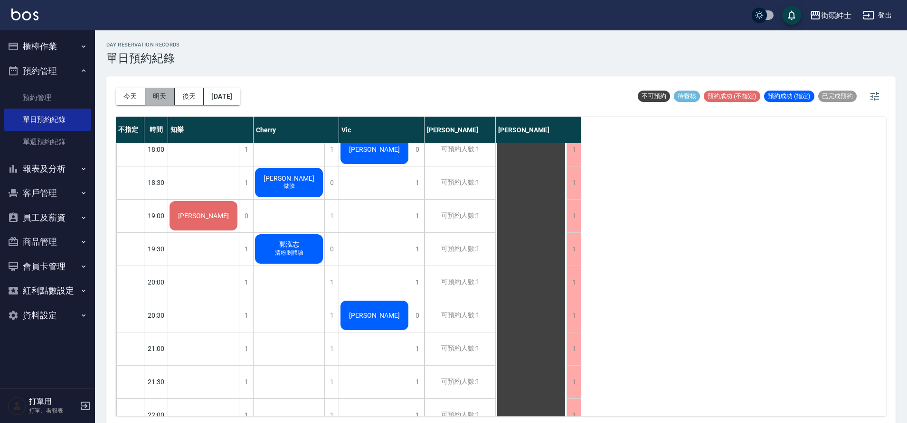
click at [165, 103] on button "明天" at bounding box center [159, 97] width 29 height 18
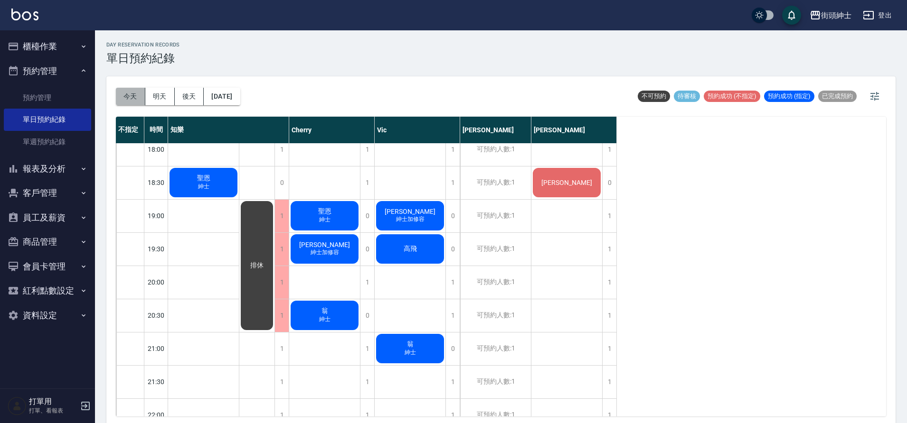
click at [138, 99] on button "今天" at bounding box center [130, 97] width 29 height 18
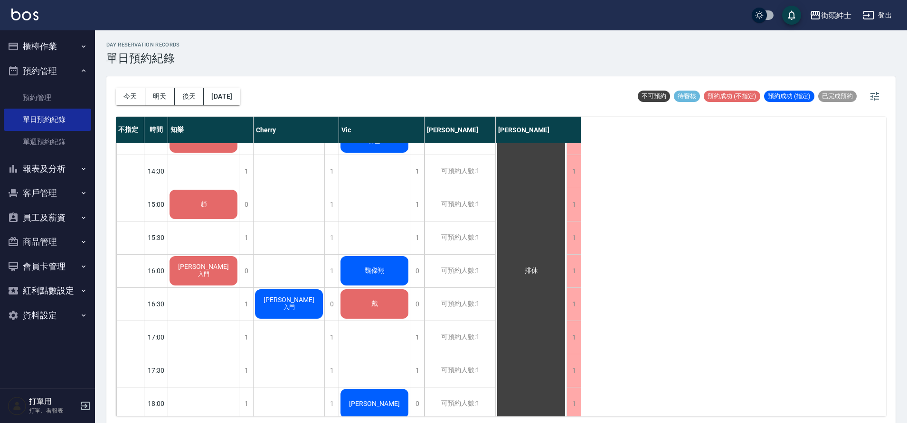
scroll to position [356, 0]
